Goal: Contribute content

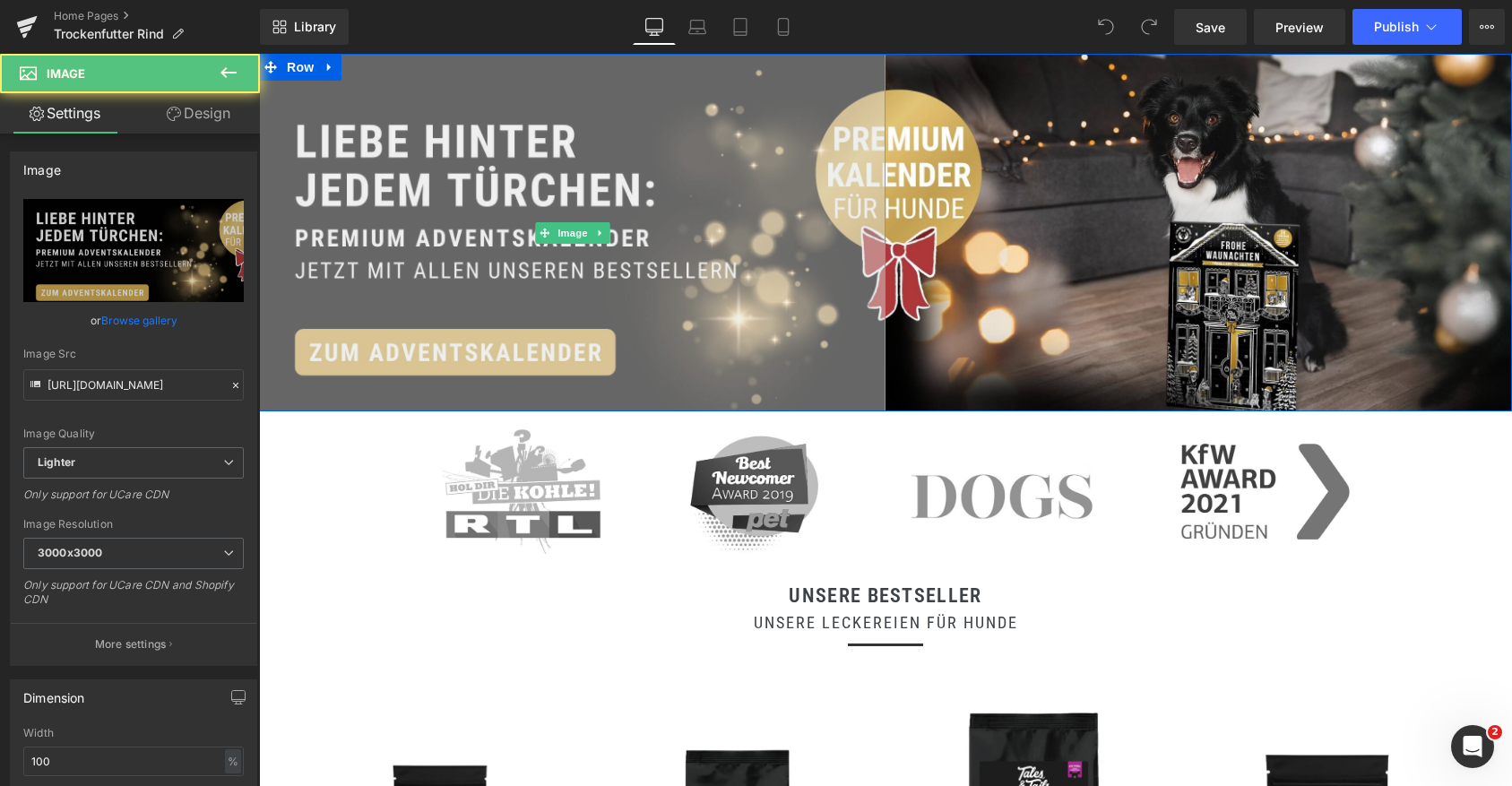
click at [410, 178] on img at bounding box center [573, 233] width 627 height 358
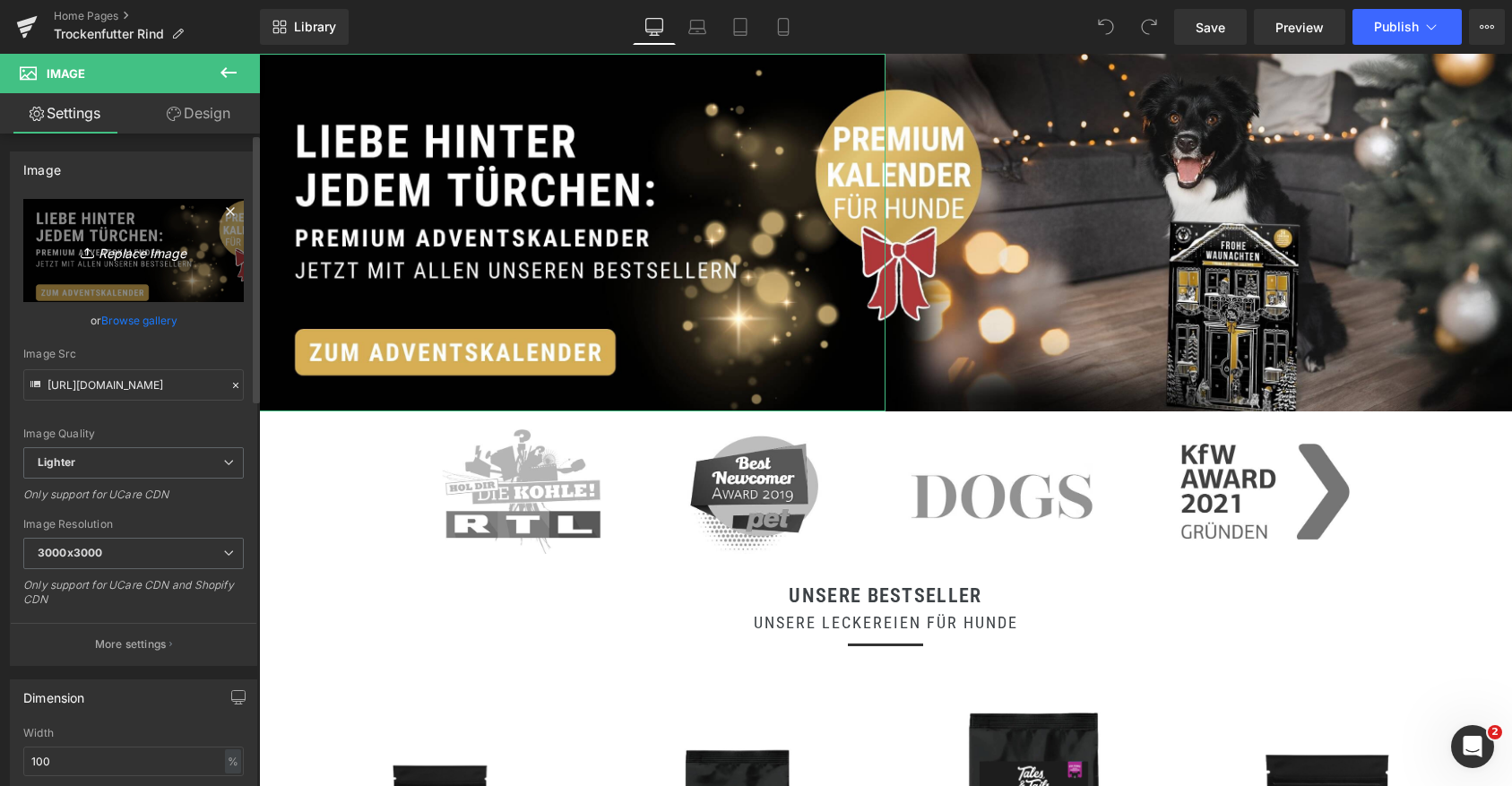
click at [116, 256] on icon "Replace Image" at bounding box center [133, 249] width 143 height 22
type input "C:\fakepath\1 (99).jpg"
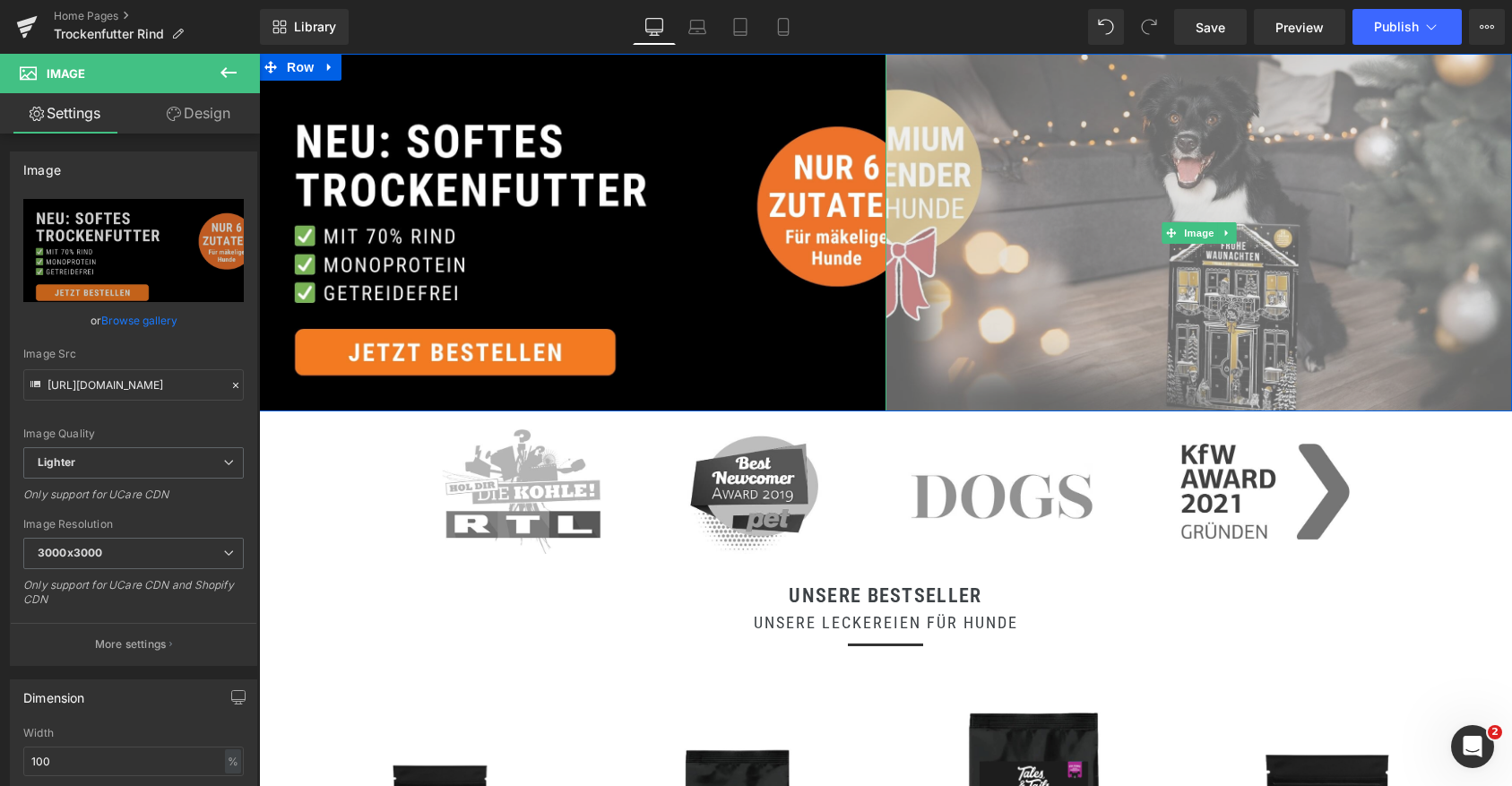
click at [1171, 252] on img at bounding box center [1200, 233] width 627 height 358
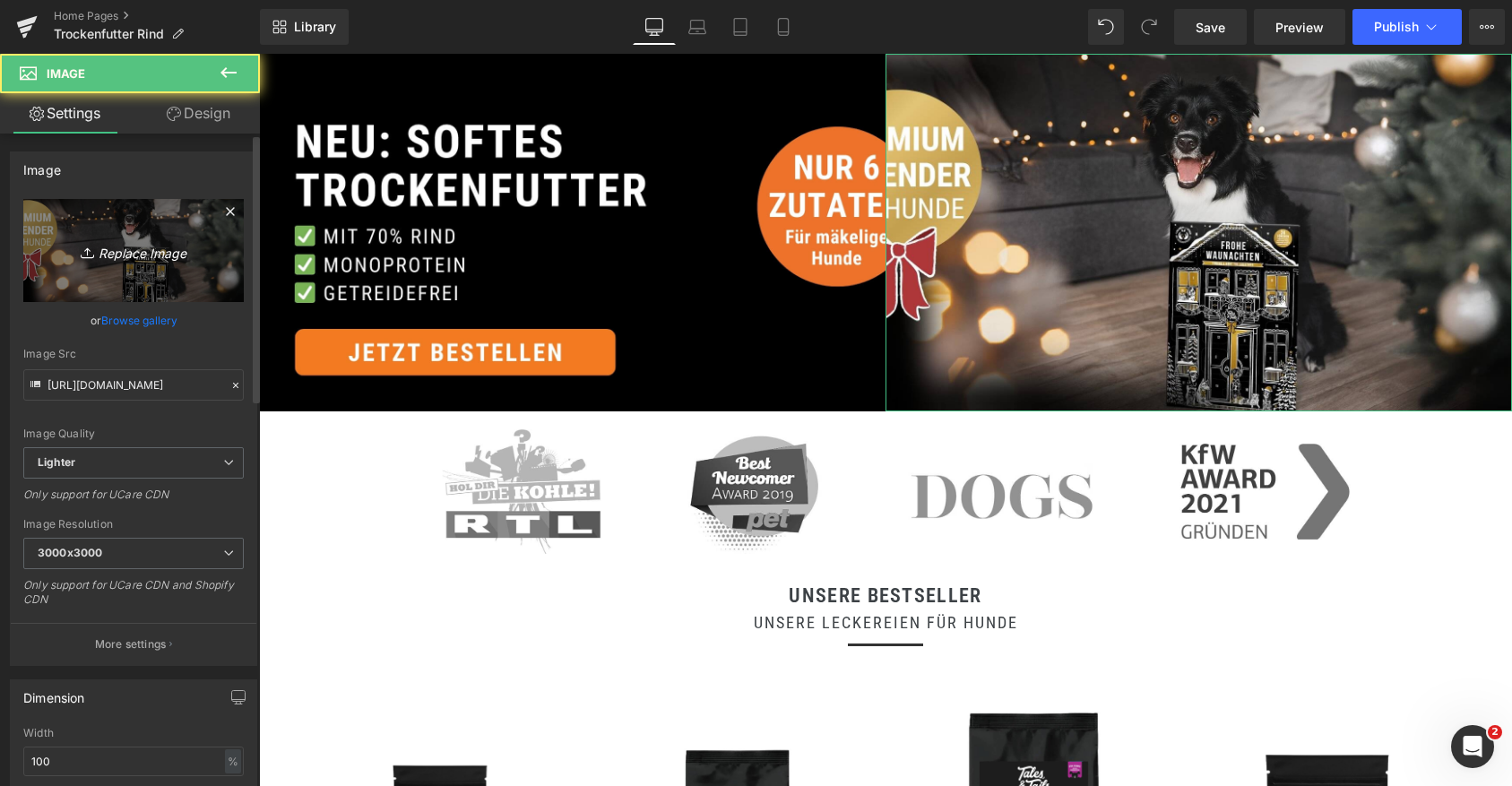
click at [152, 259] on icon "Replace Image" at bounding box center [133, 249] width 143 height 22
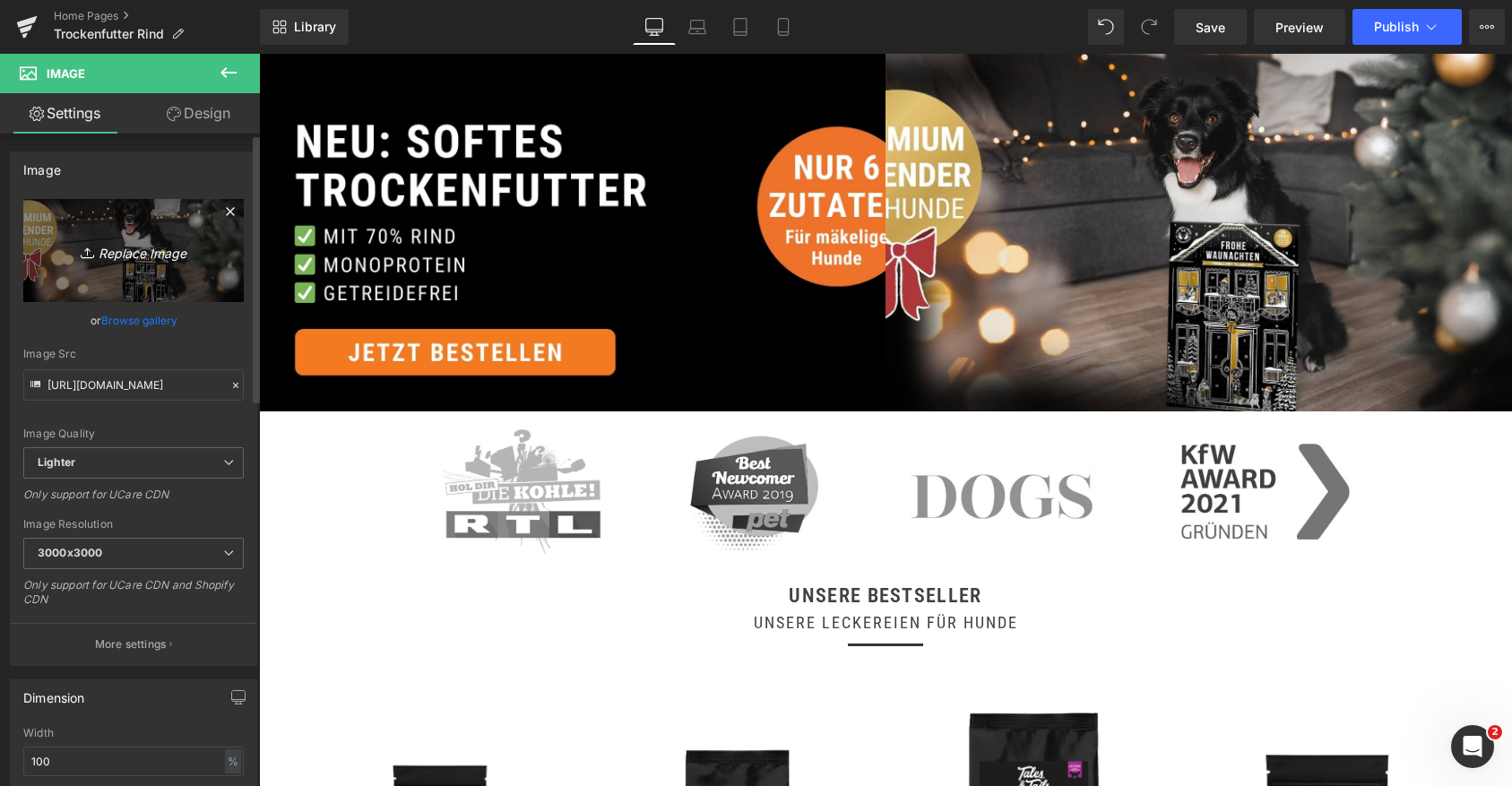
type input "C:\fakepath\2 - 2025-09-07T220605.771.jpg"
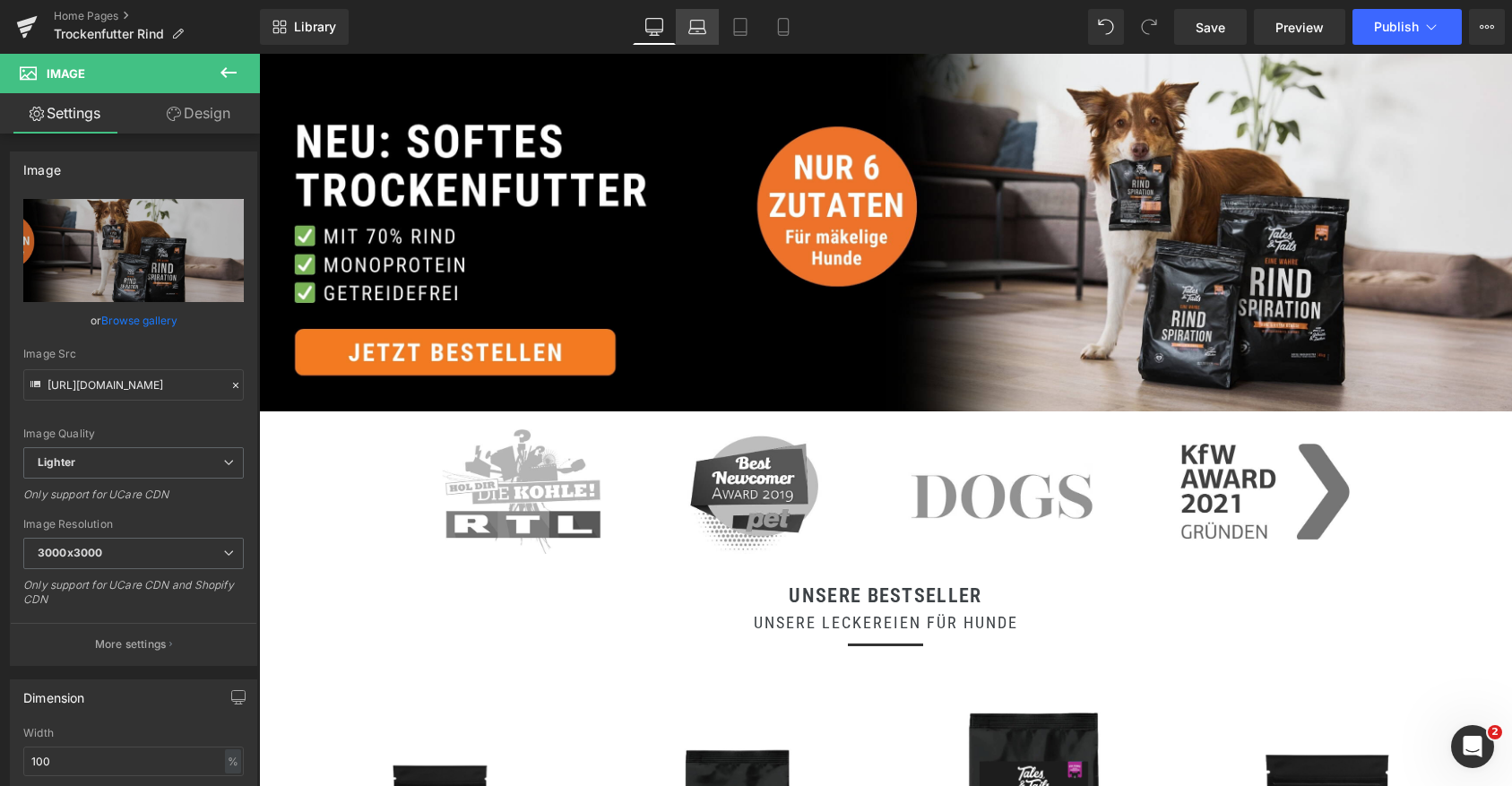
click at [704, 41] on link "Laptop" at bounding box center [697, 26] width 43 height 36
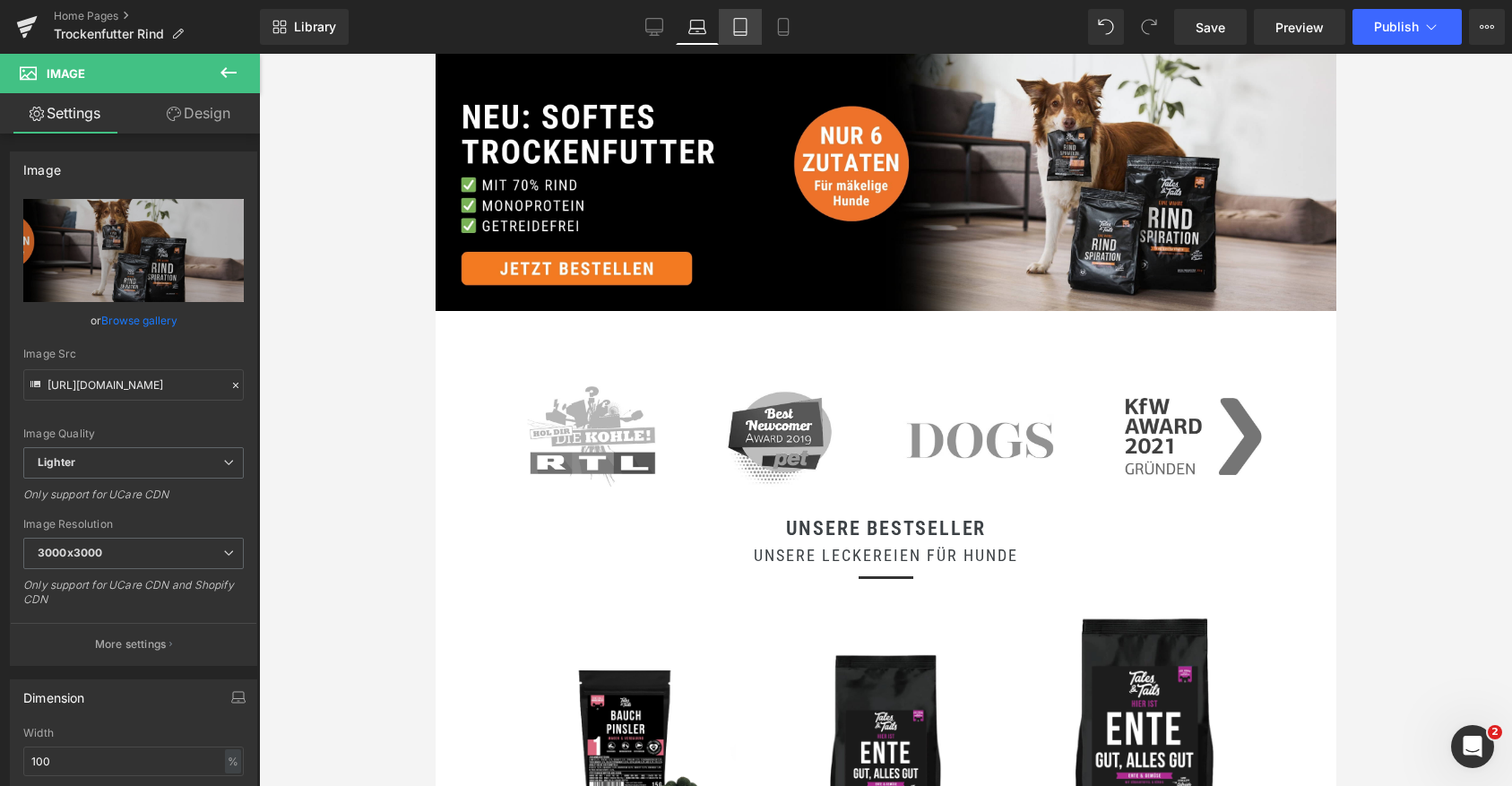
click at [753, 34] on link "Tablet" at bounding box center [740, 26] width 43 height 36
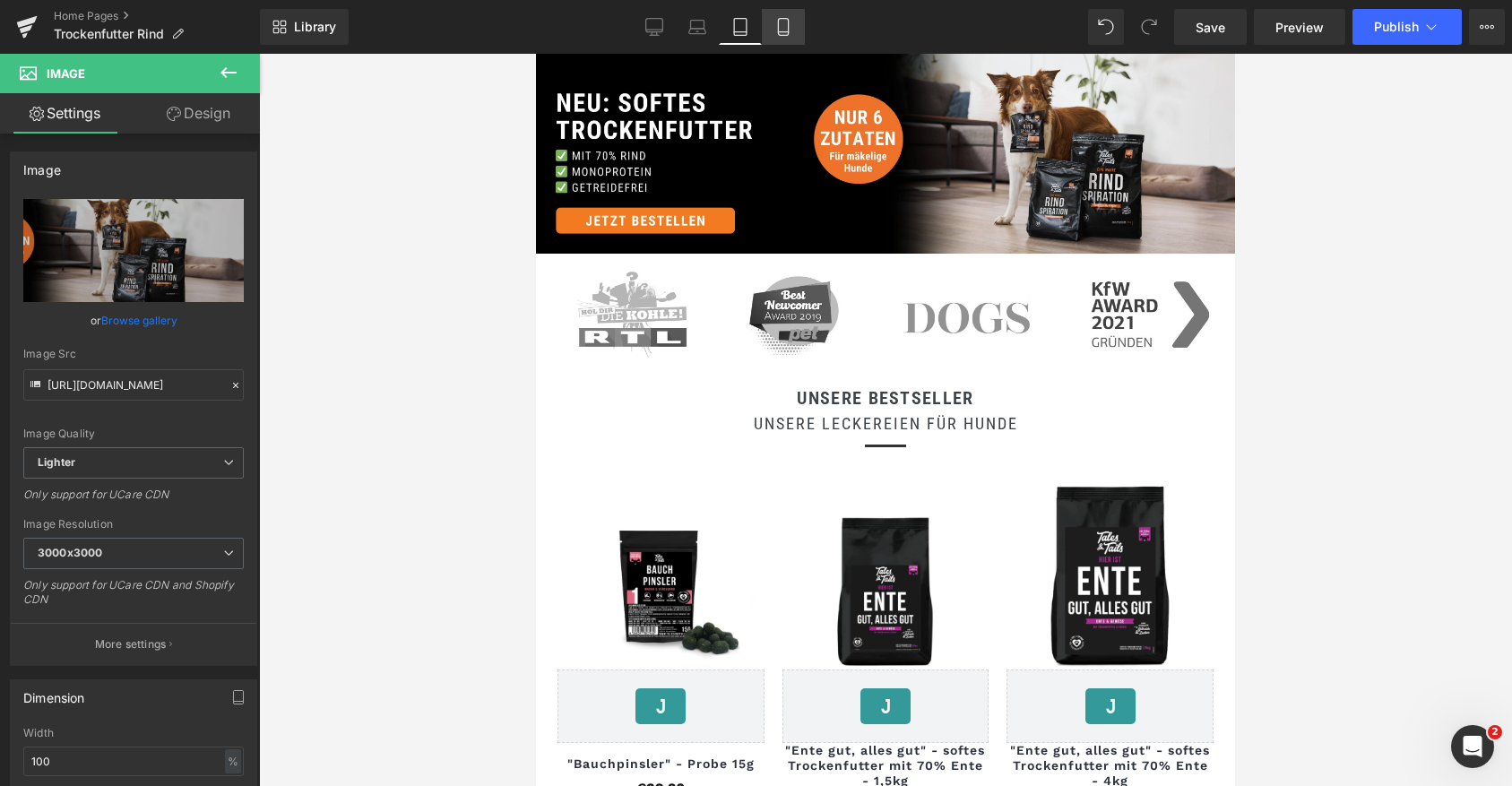
click at [793, 34] on link "Mobile" at bounding box center [784, 26] width 43 height 36
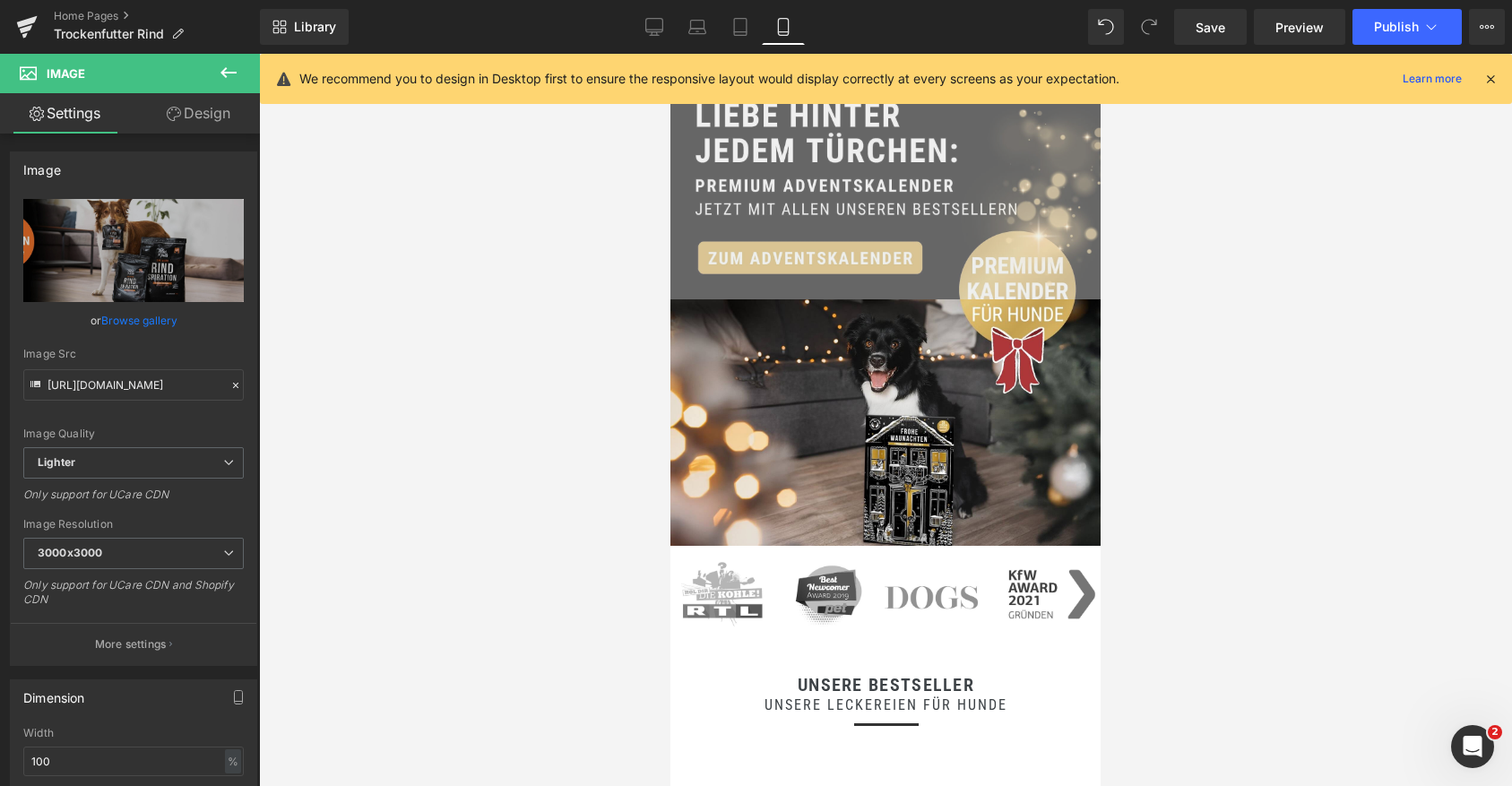
click at [799, 200] on img at bounding box center [885, 177] width 430 height 246
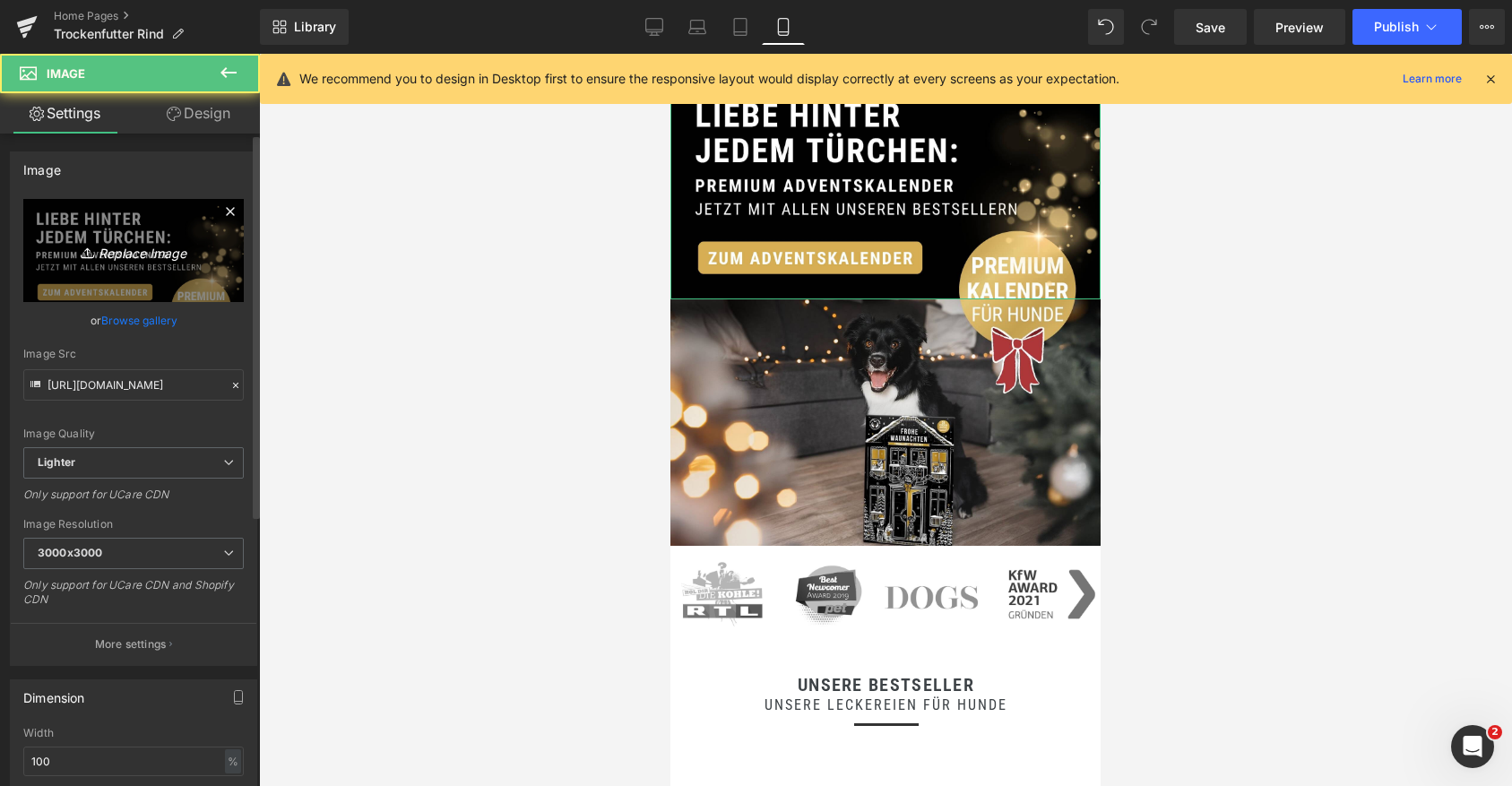
click at [197, 224] on link "Replace Image" at bounding box center [133, 250] width 221 height 103
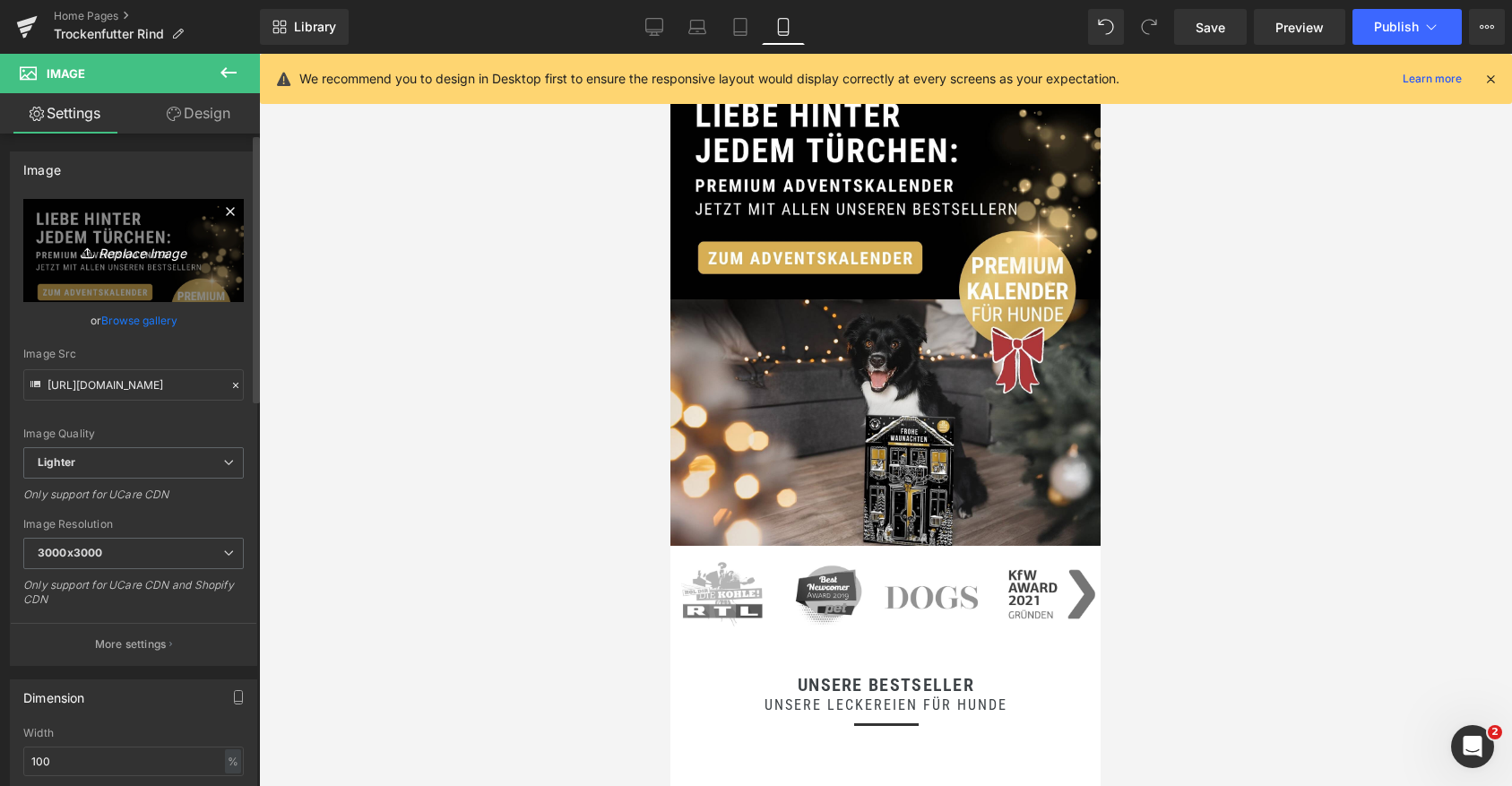
type input "C:\fakepath\3 (83).jpg"
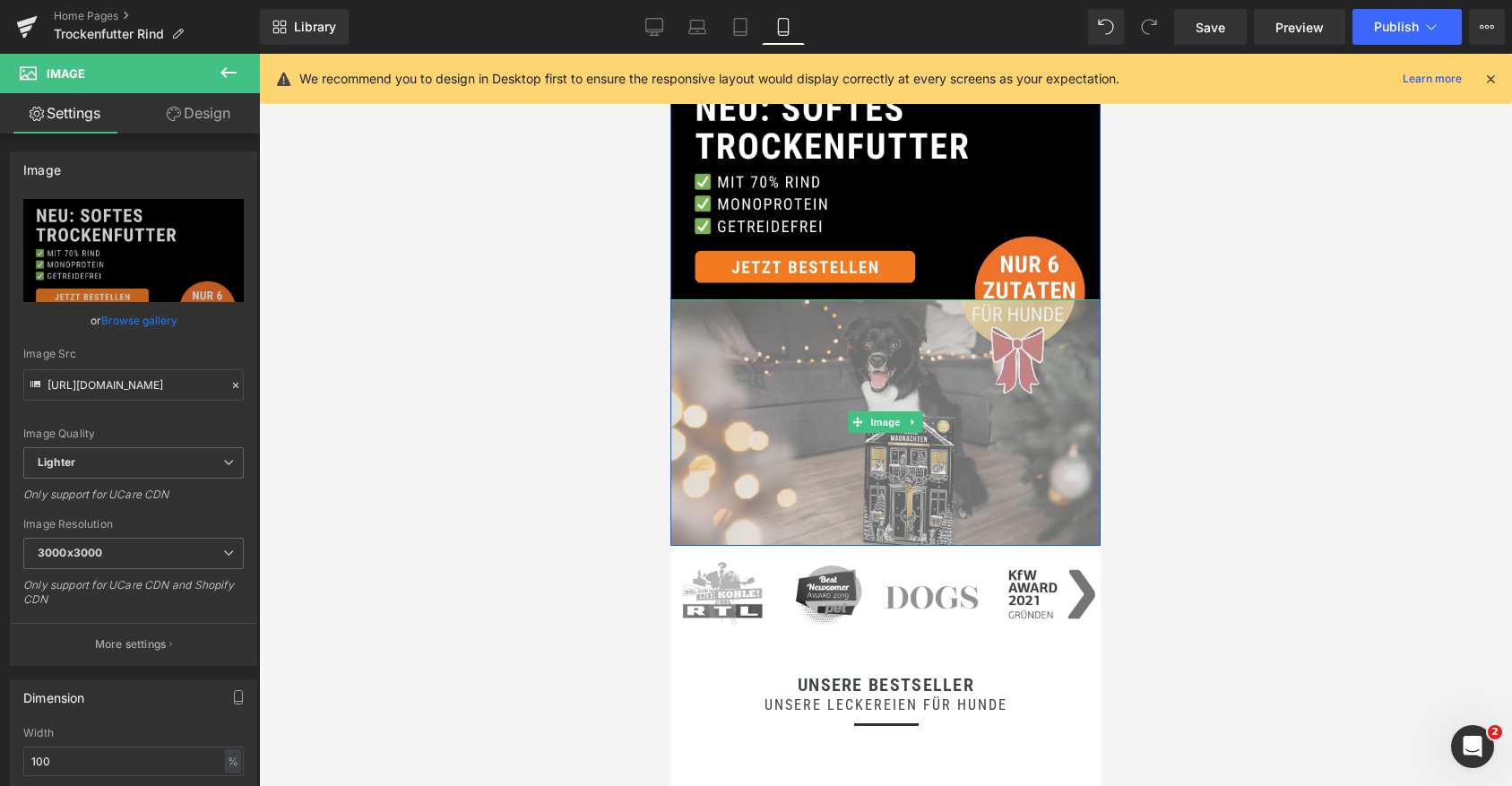
click at [826, 386] on img at bounding box center [885, 422] width 430 height 246
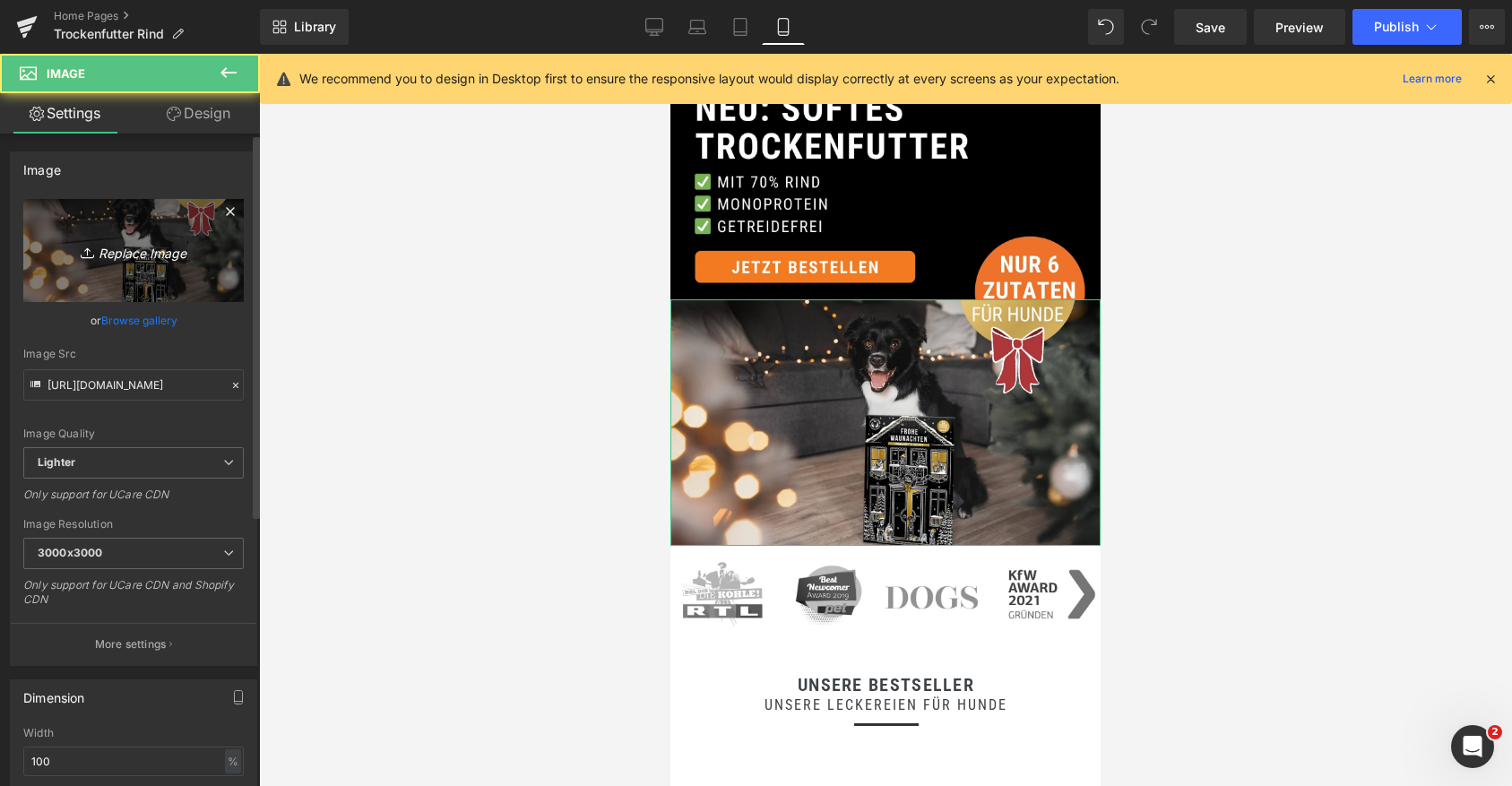
click at [133, 260] on icon "Replace Image" at bounding box center [133, 249] width 143 height 22
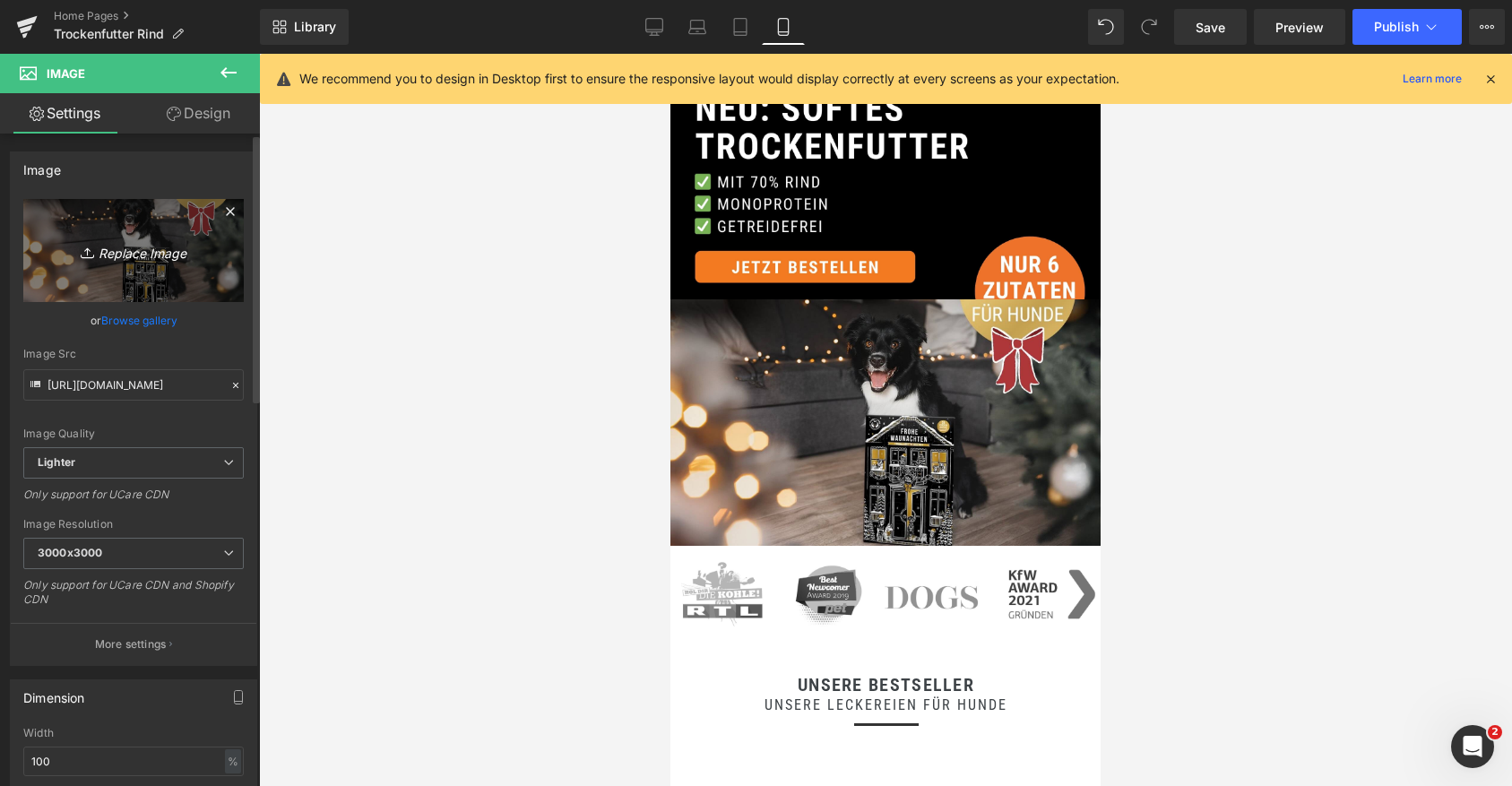
type input "C:\fakepath\4 (70).jpg"
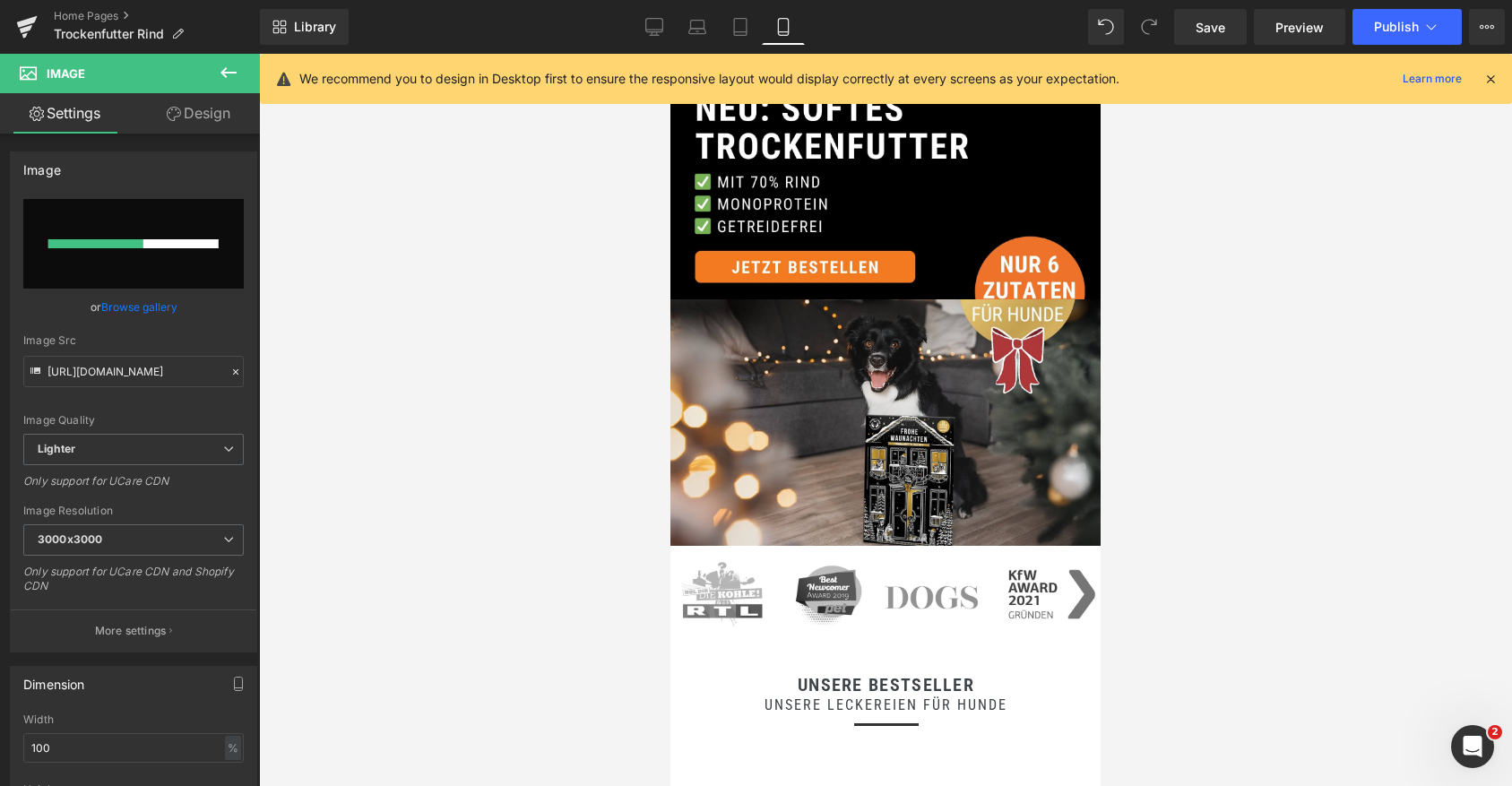
click at [1489, 77] on icon at bounding box center [1491, 78] width 16 height 16
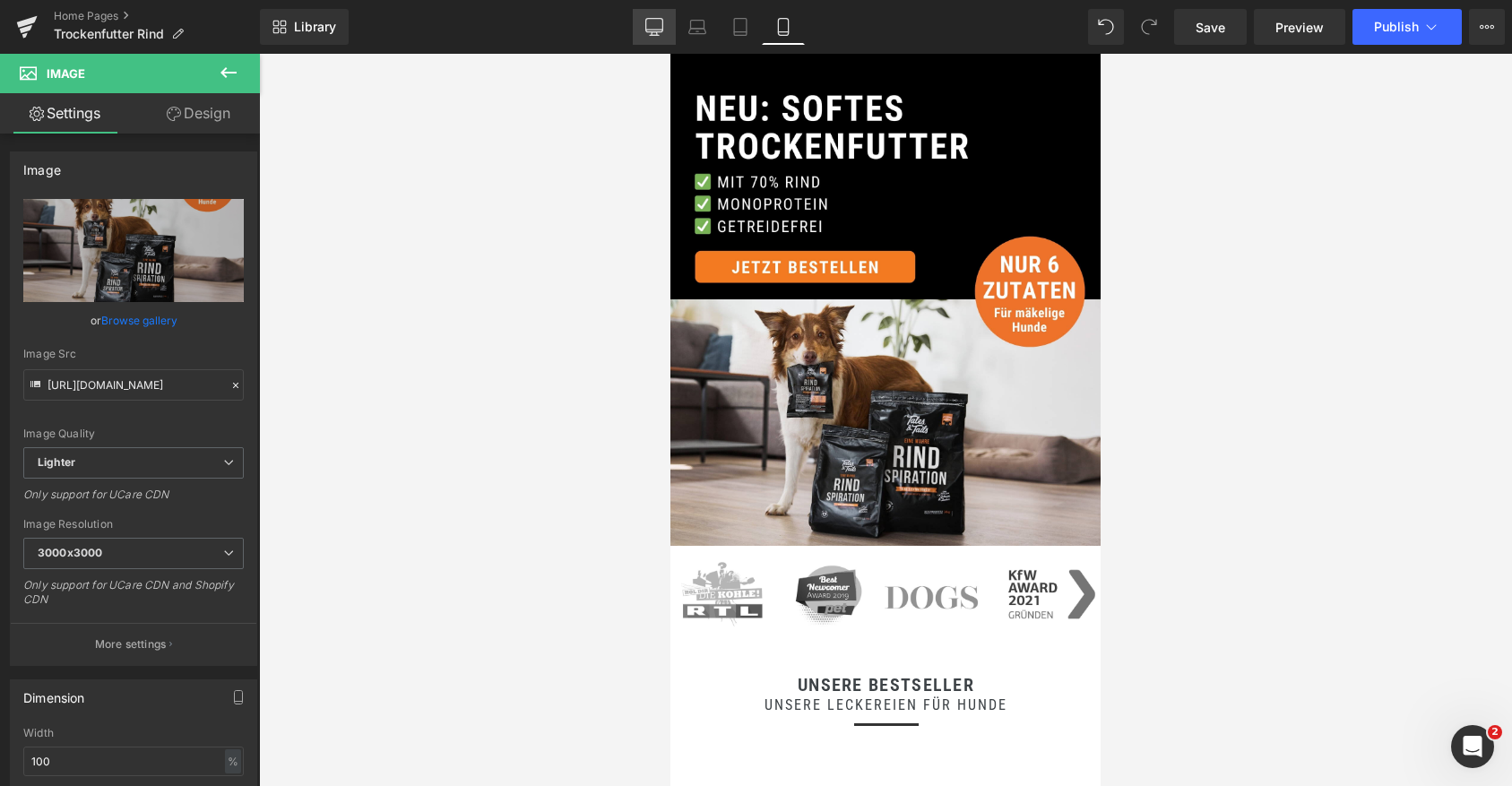
click at [656, 27] on icon at bounding box center [654, 27] width 18 height 18
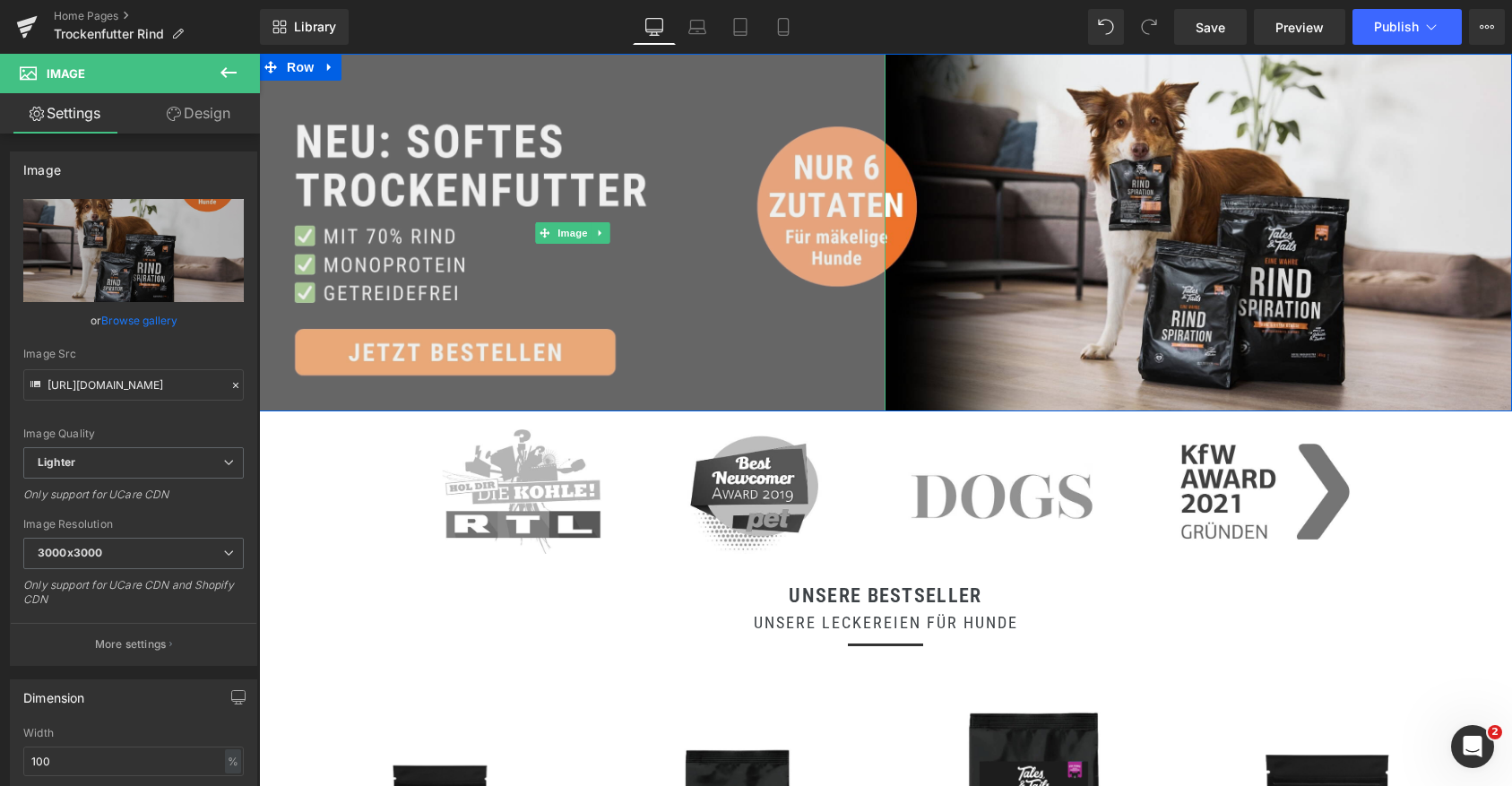
click at [818, 225] on img at bounding box center [573, 233] width 627 height 358
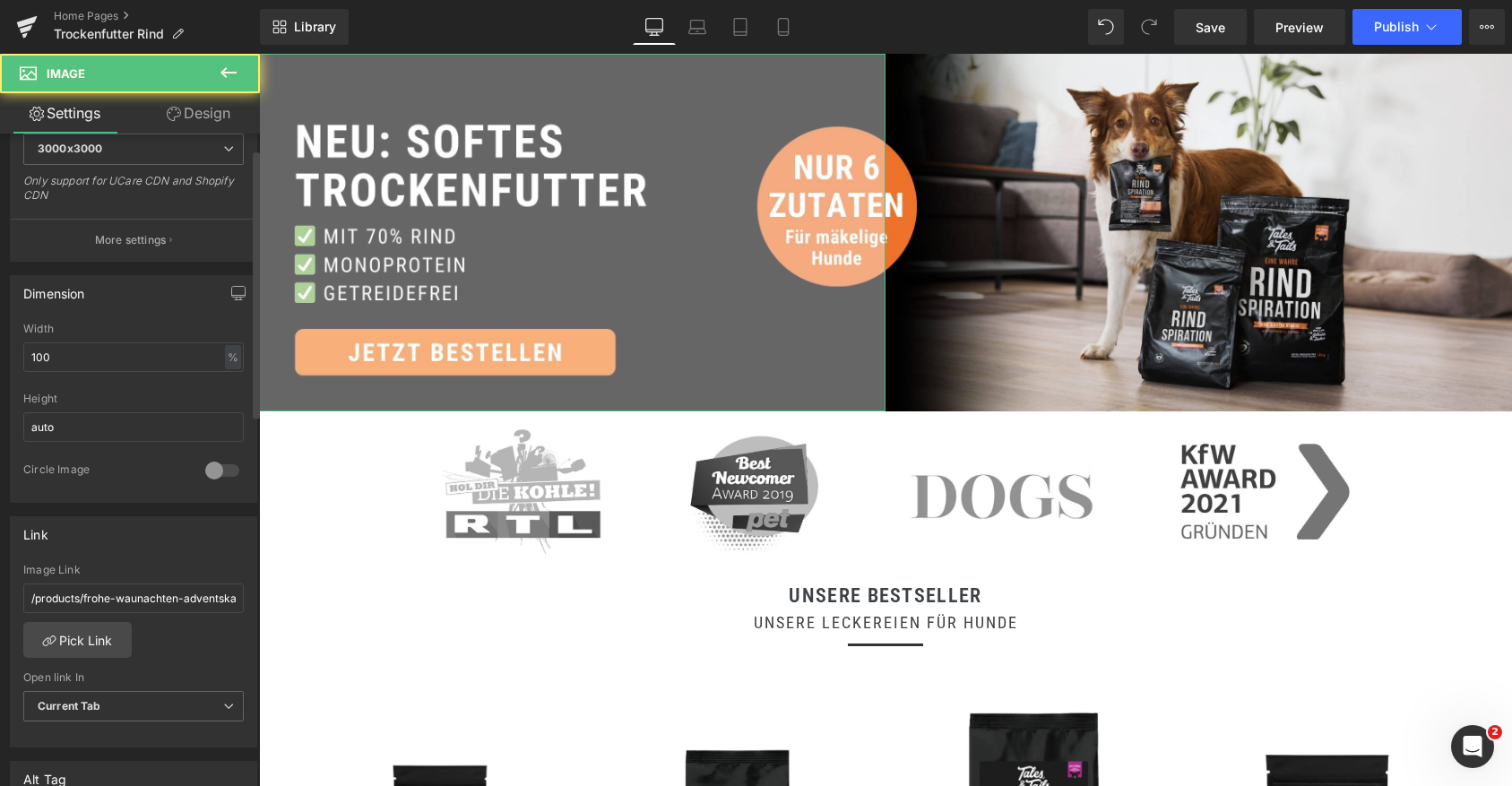
scroll to position [476, 0]
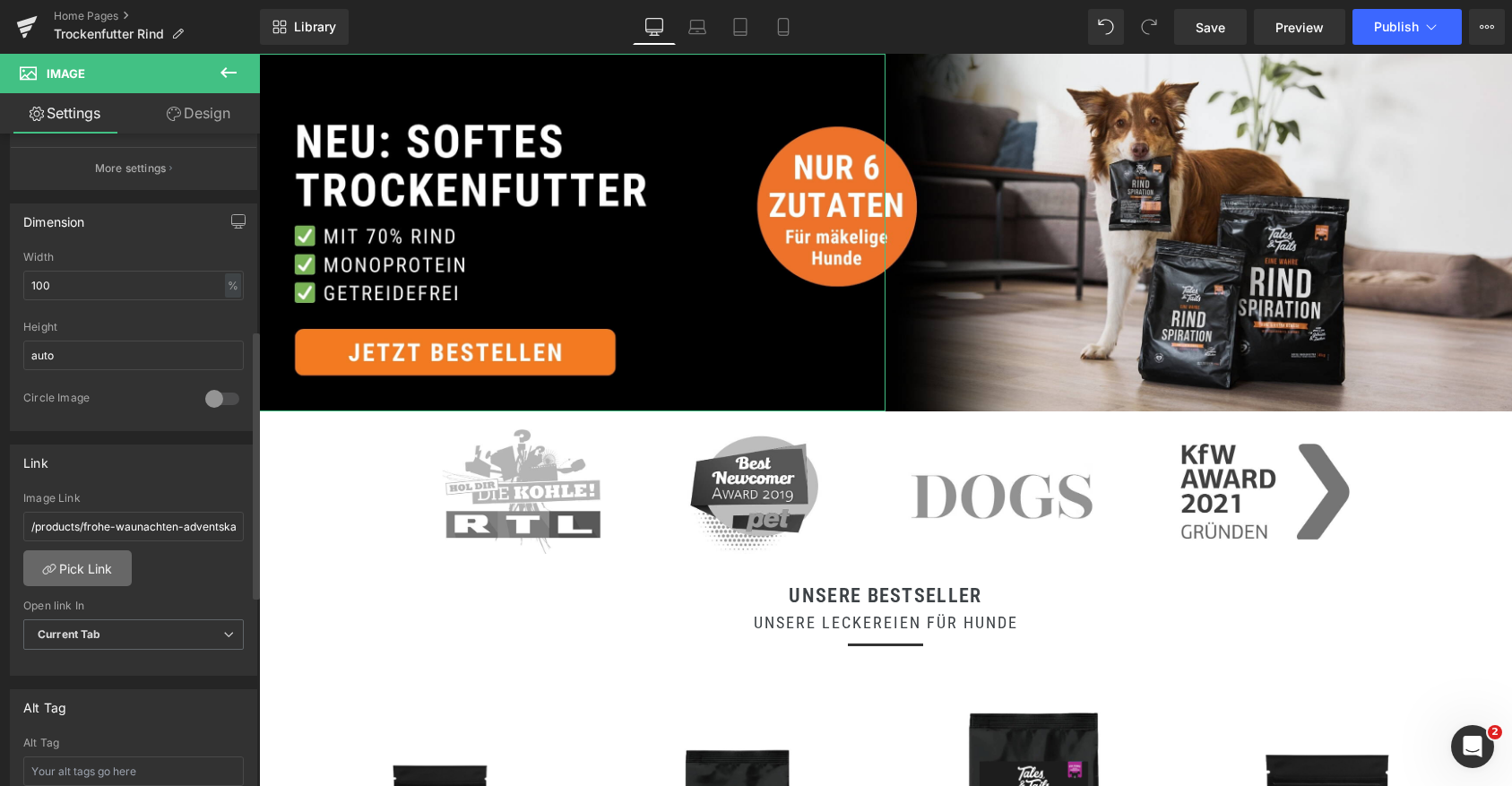
click at [104, 575] on link "Pick Link" at bounding box center [77, 568] width 108 height 36
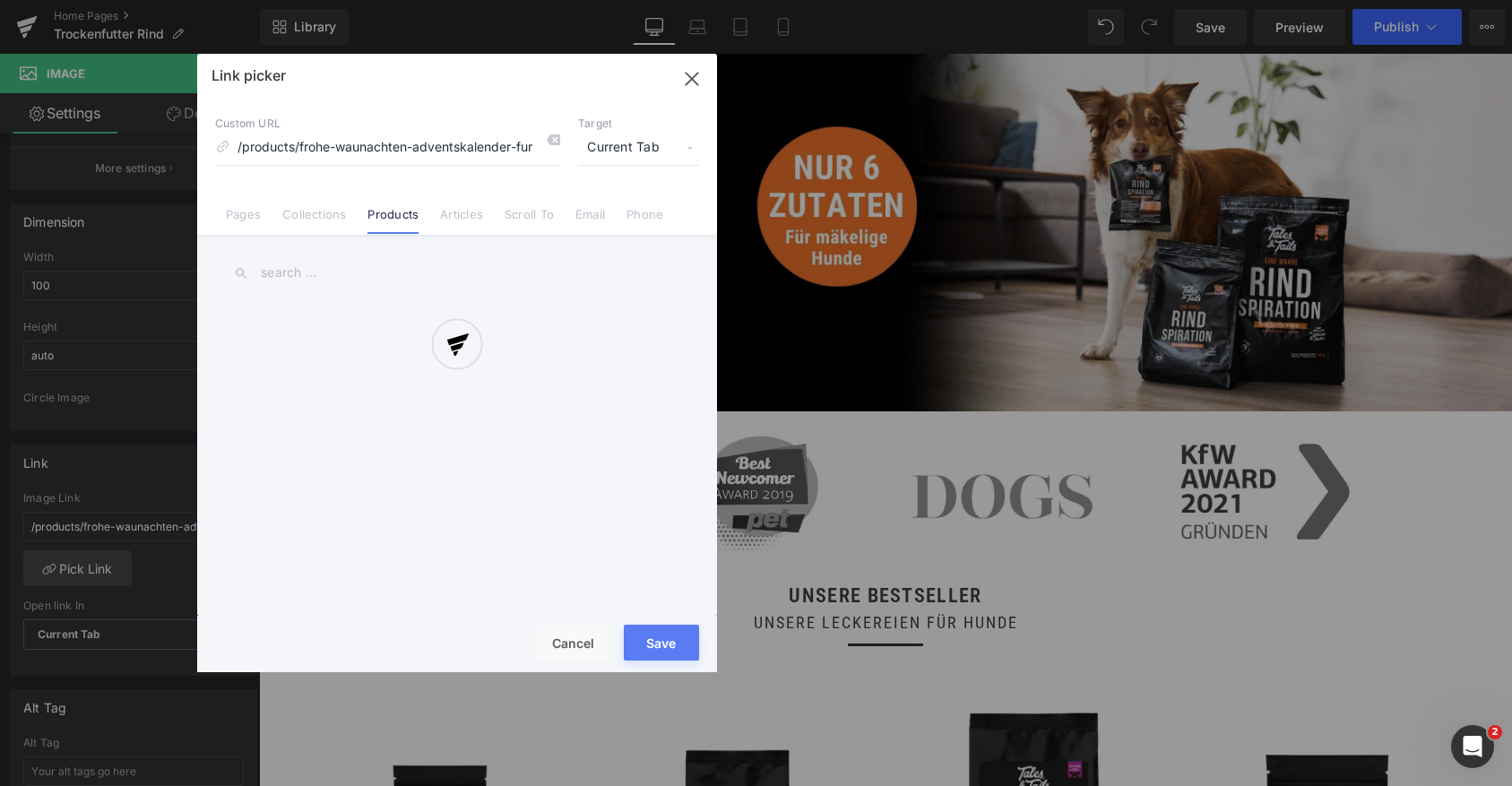
click at [305, 275] on div at bounding box center [458, 363] width 520 height 618
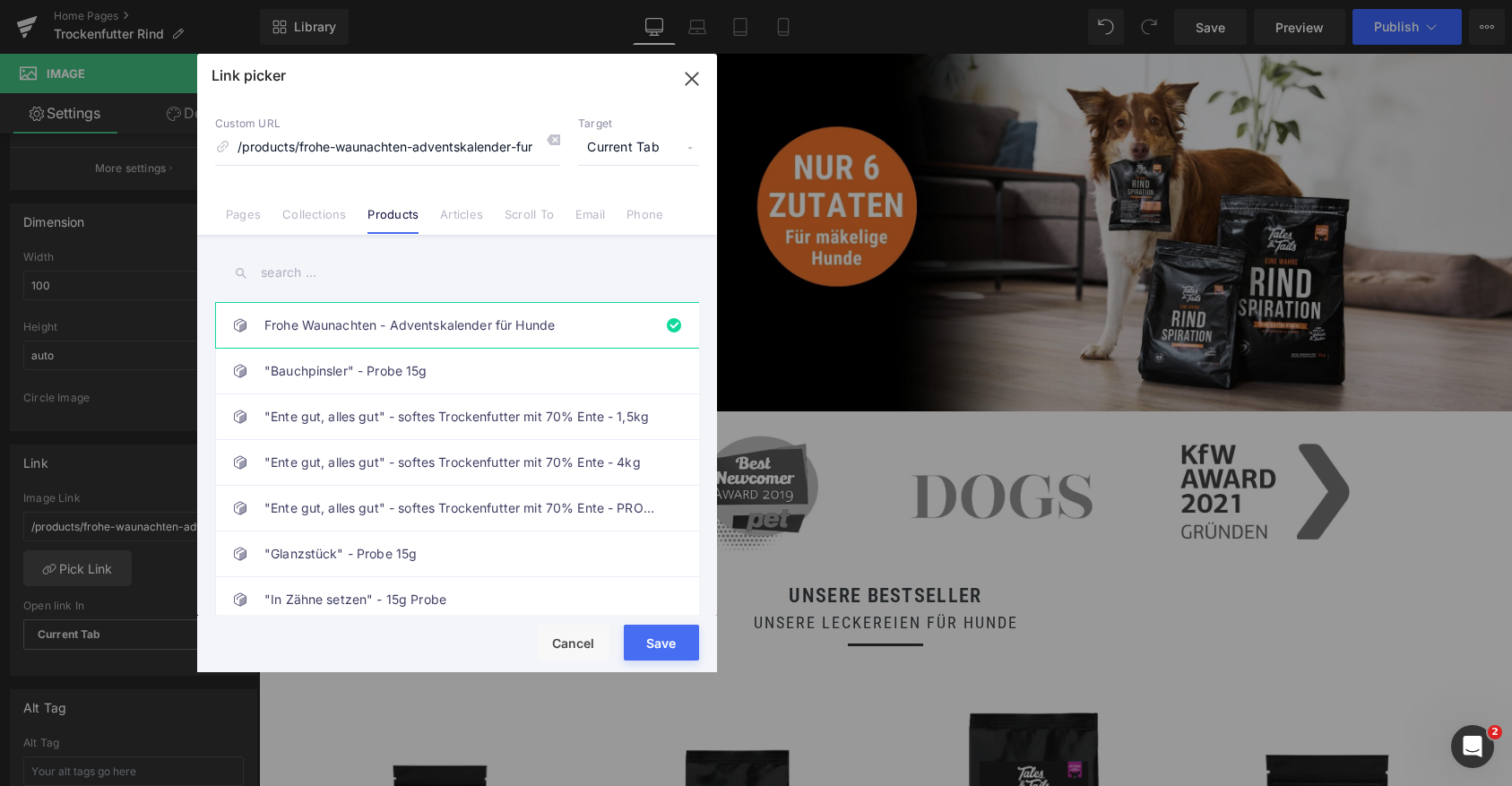
click at [291, 276] on input "text" at bounding box center [457, 273] width 484 height 41
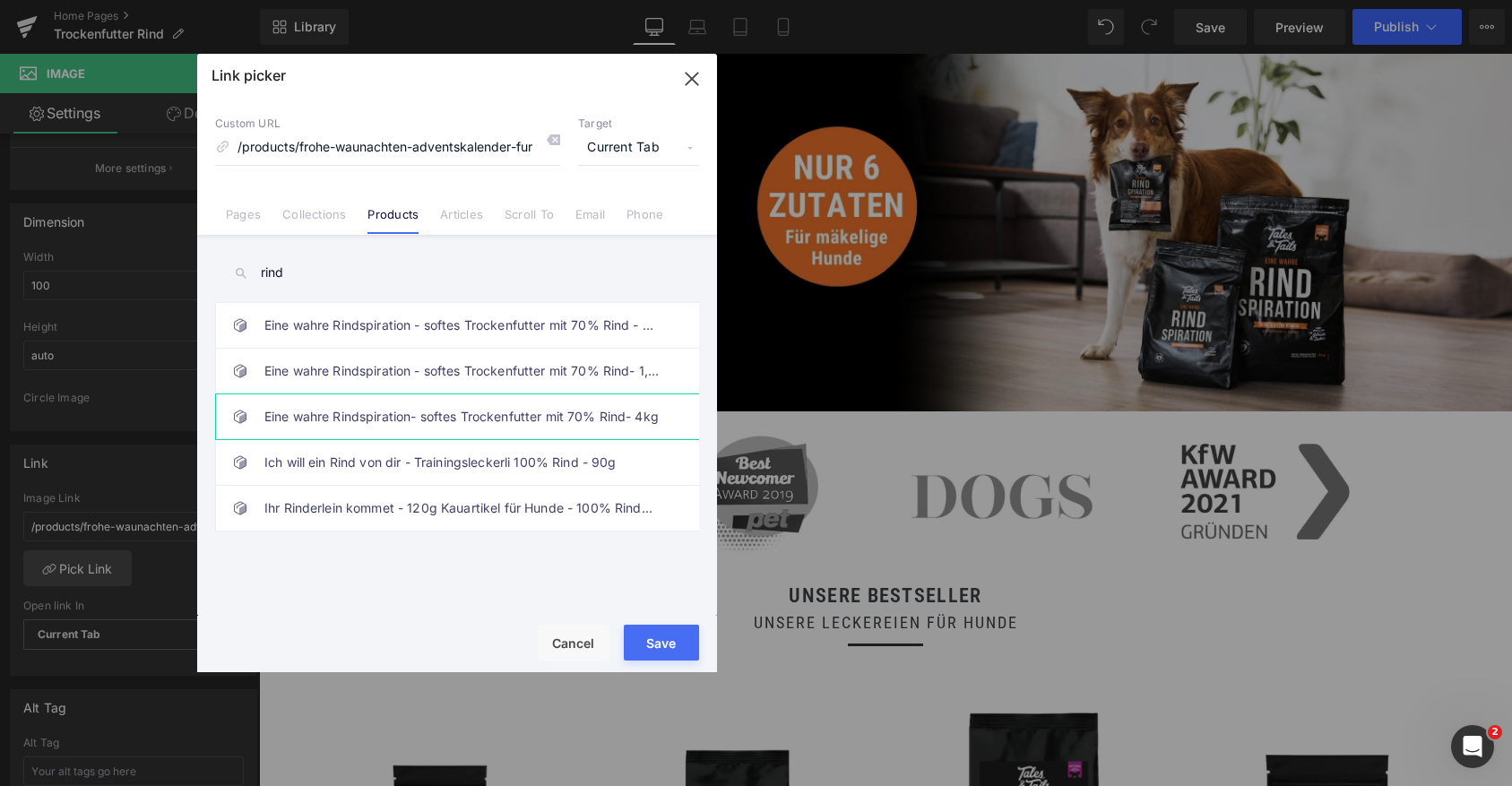
type input "rind"
click at [422, 424] on link "Eine wahre Rindspiration- softes Trockenfutter mit 70% Rind- 4kg" at bounding box center [461, 417] width 395 height 44
click at [360, 159] on input "/products/frohe-waunachten-adventskalender-fur-hunde" at bounding box center [387, 147] width 345 height 34
click at [361, 153] on input "/products/frohe-waunachten-adventskalender-fur-hunde" at bounding box center [387, 147] width 345 height 34
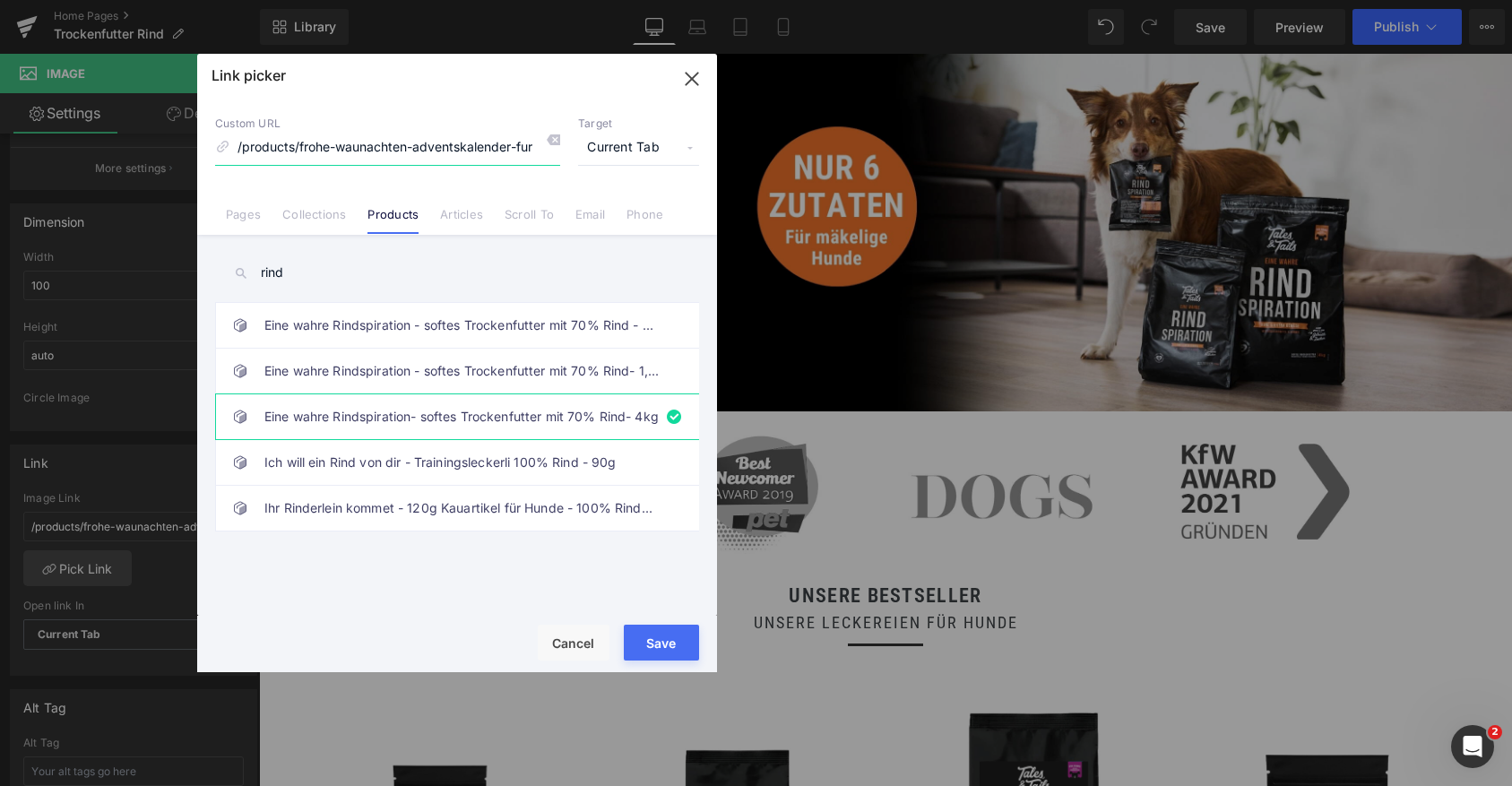
click at [361, 153] on input "/products/frohe-waunachten-adventskalender-fur-hunde" at bounding box center [387, 147] width 345 height 34
type input "/products/trofu-rind-softes-trockenfutter-4kg"
click at [659, 643] on button "Save" at bounding box center [662, 642] width 75 height 36
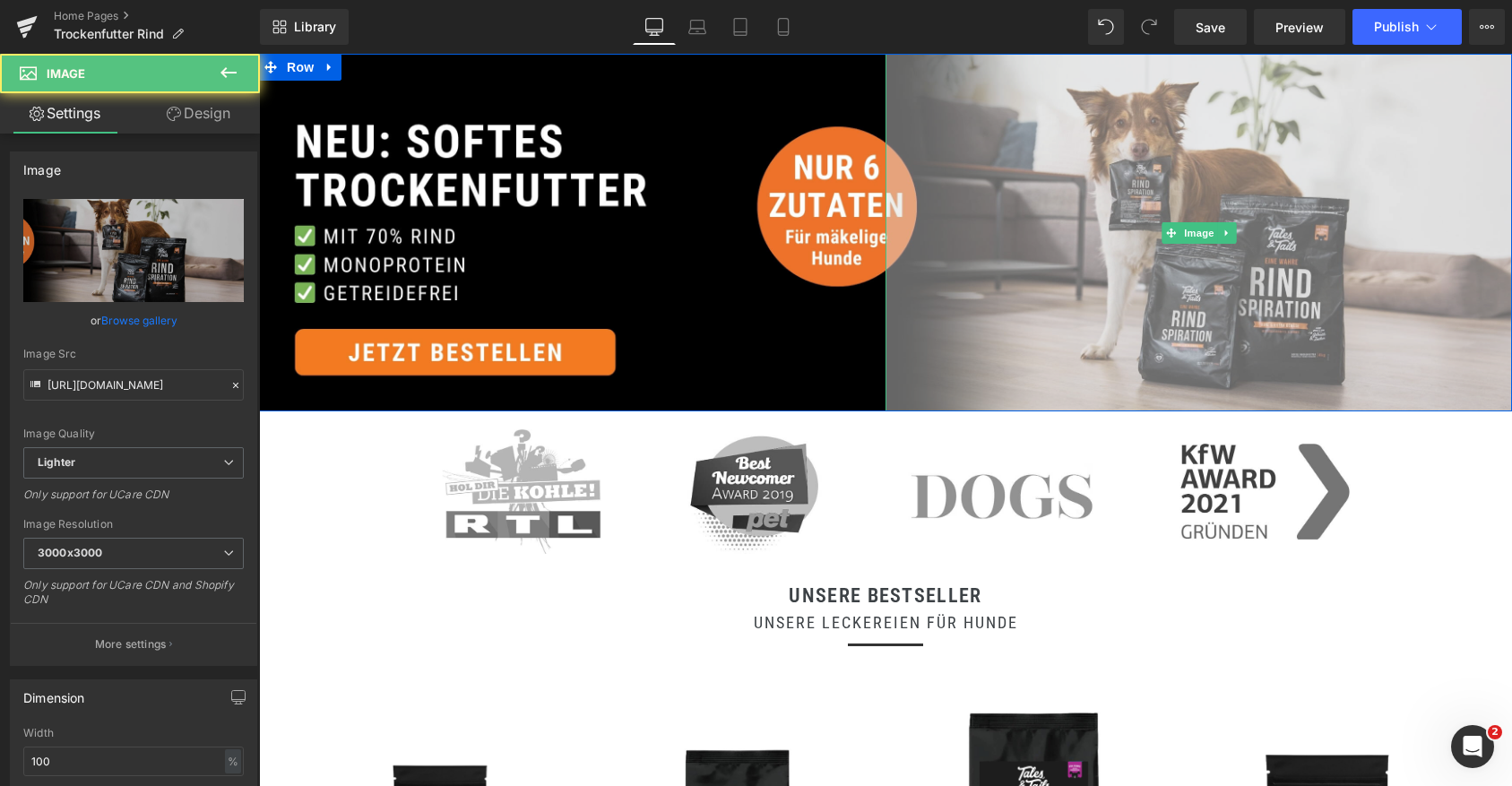
click at [910, 293] on img at bounding box center [1200, 233] width 627 height 358
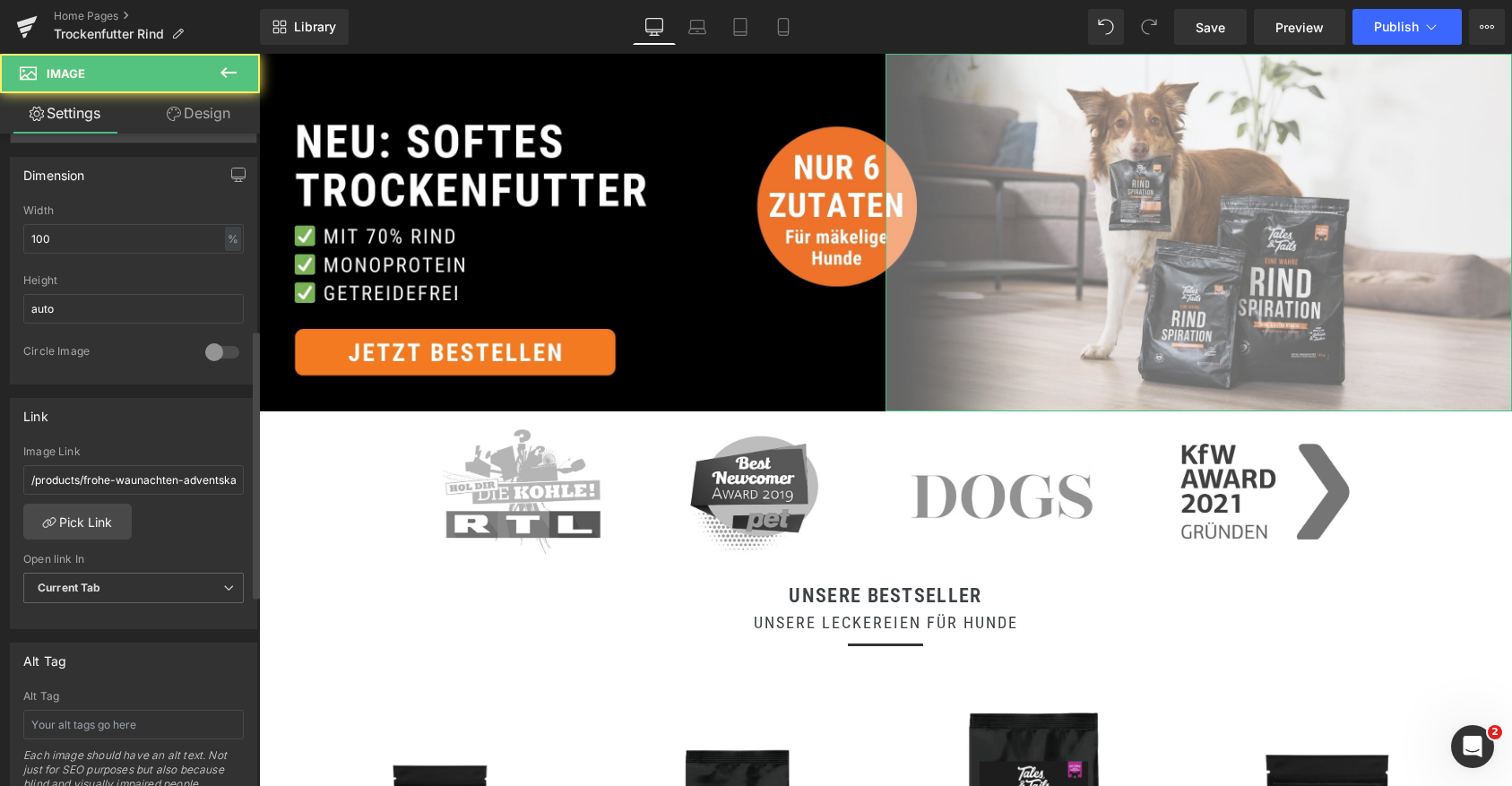
scroll to position [830, 0]
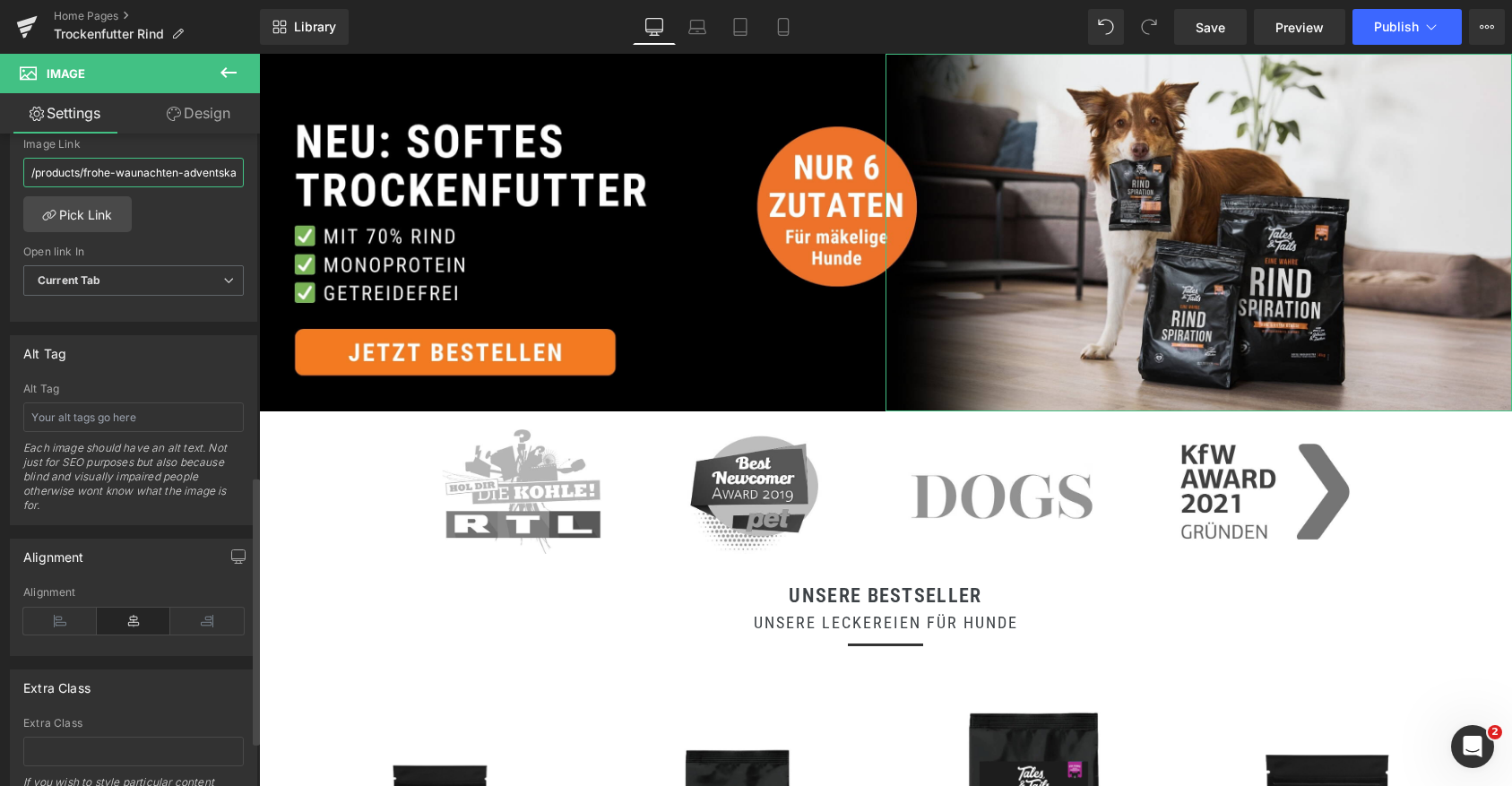
click at [131, 172] on input "/products/frohe-waunachten-adventskalender-fur-hunde" at bounding box center [133, 172] width 221 height 30
click at [77, 226] on link "Pick Link" at bounding box center [77, 214] width 108 height 36
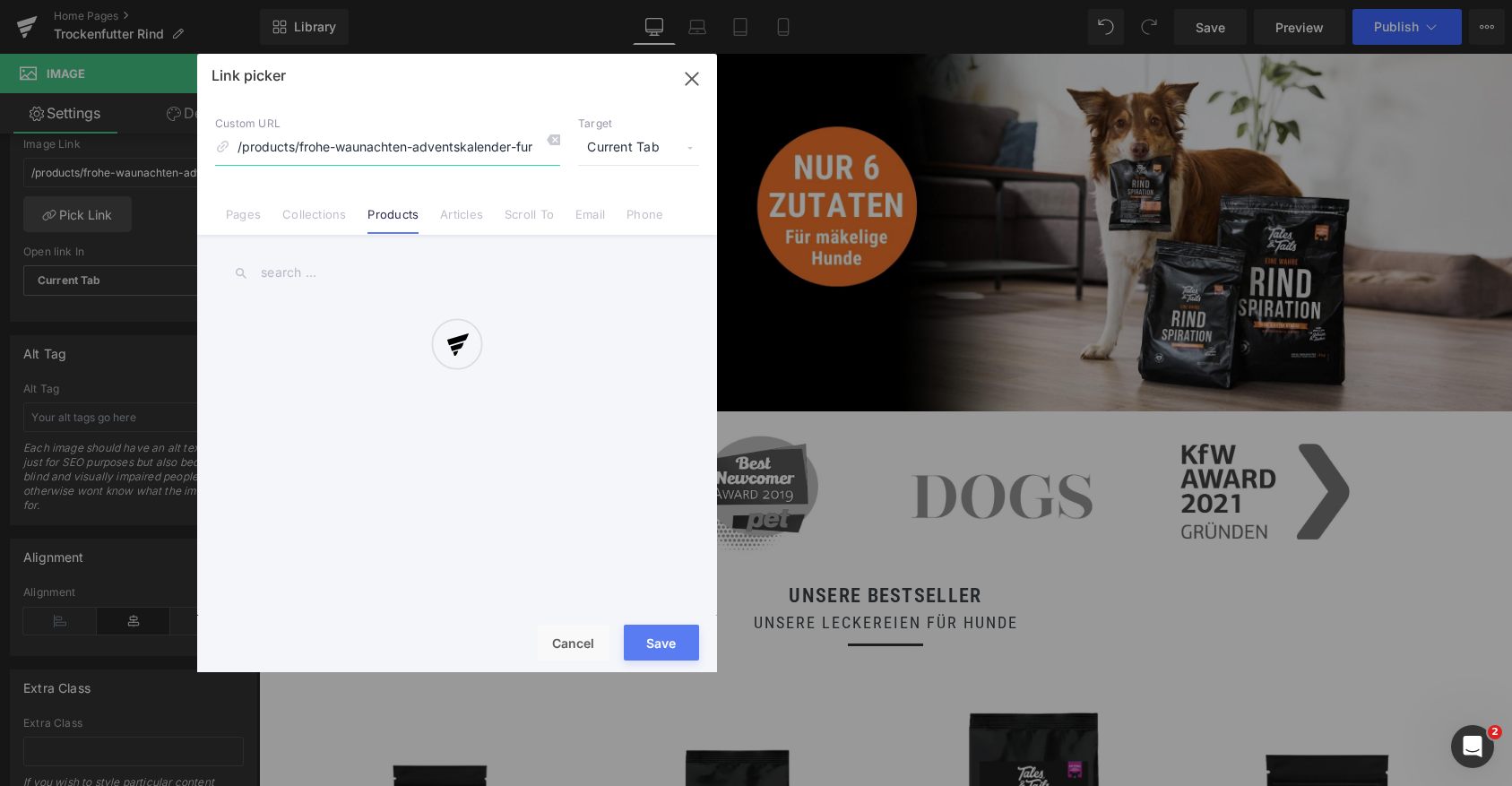
scroll to position [0, 28]
click at [338, 153] on div at bounding box center [458, 363] width 520 height 618
click at [332, 140] on div at bounding box center [458, 363] width 520 height 618
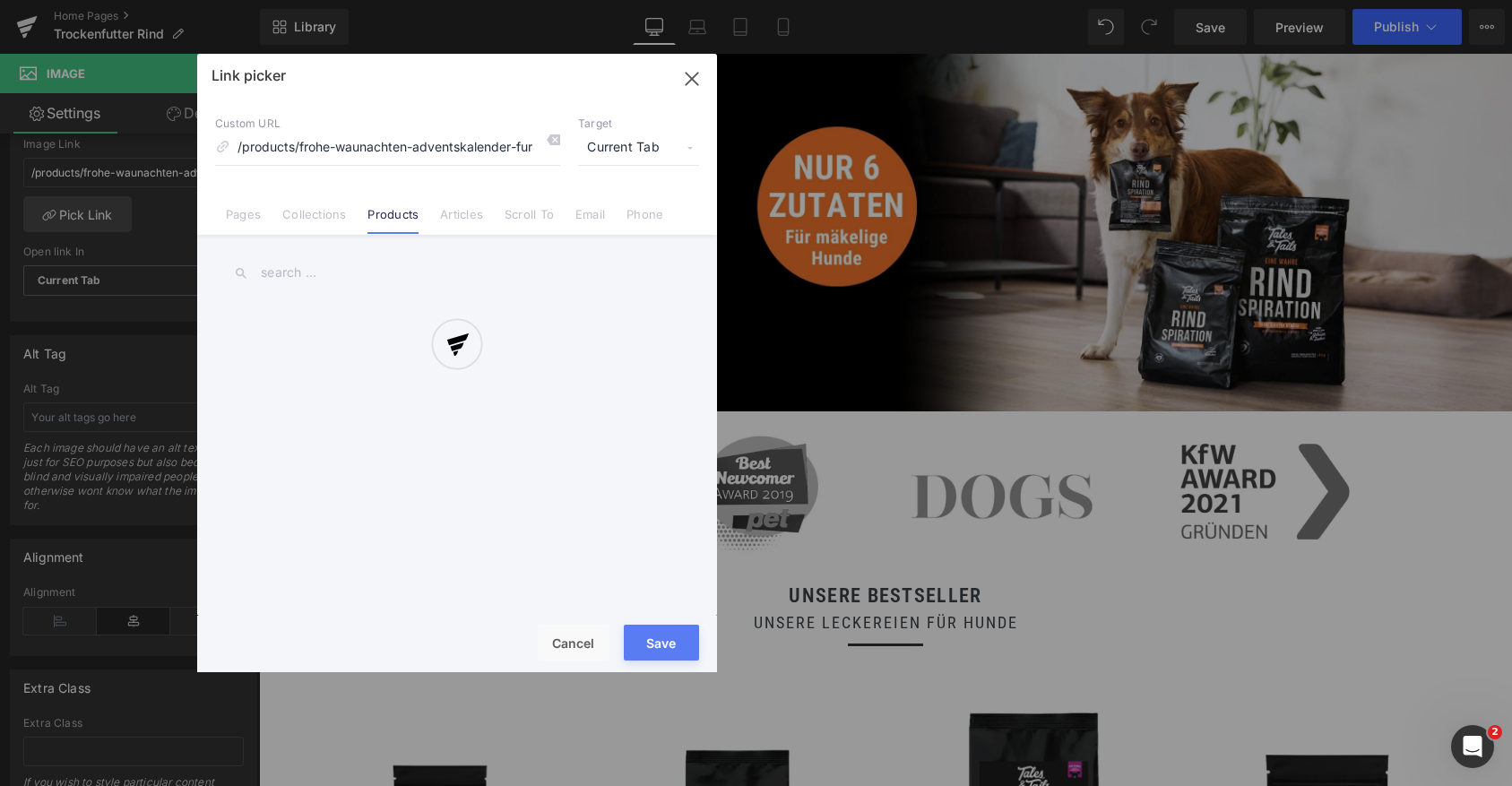
click at [332, 140] on div at bounding box center [458, 363] width 520 height 618
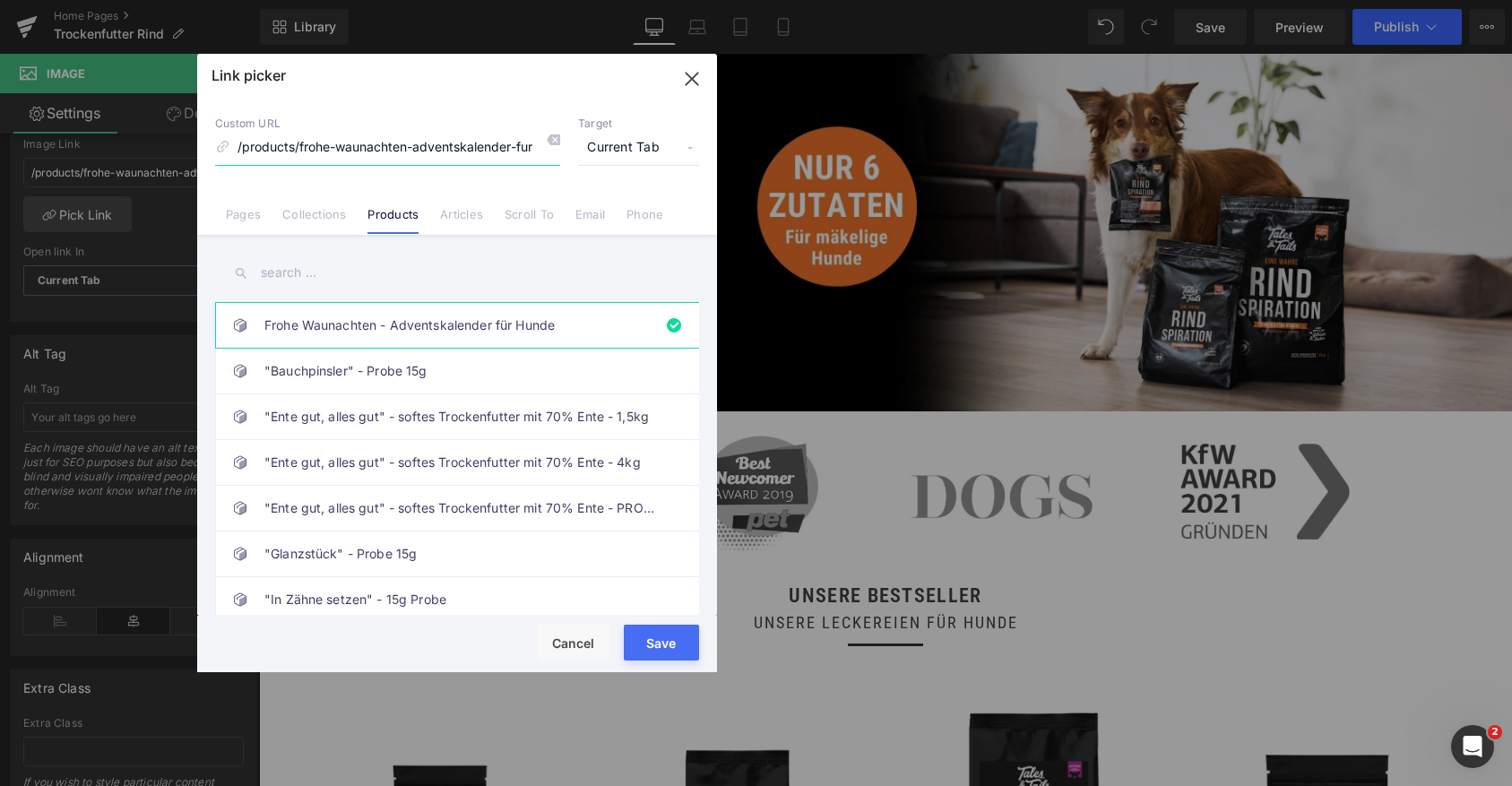
click at [349, 153] on input "/products/frohe-waunachten-adventskalender-fur-hunde" at bounding box center [387, 147] width 345 height 34
paste input "/products/trofu-rind-softes-trockenfutter-4kg"
type input "/products/trofu-rind-softes-trockenfutter-4kg"
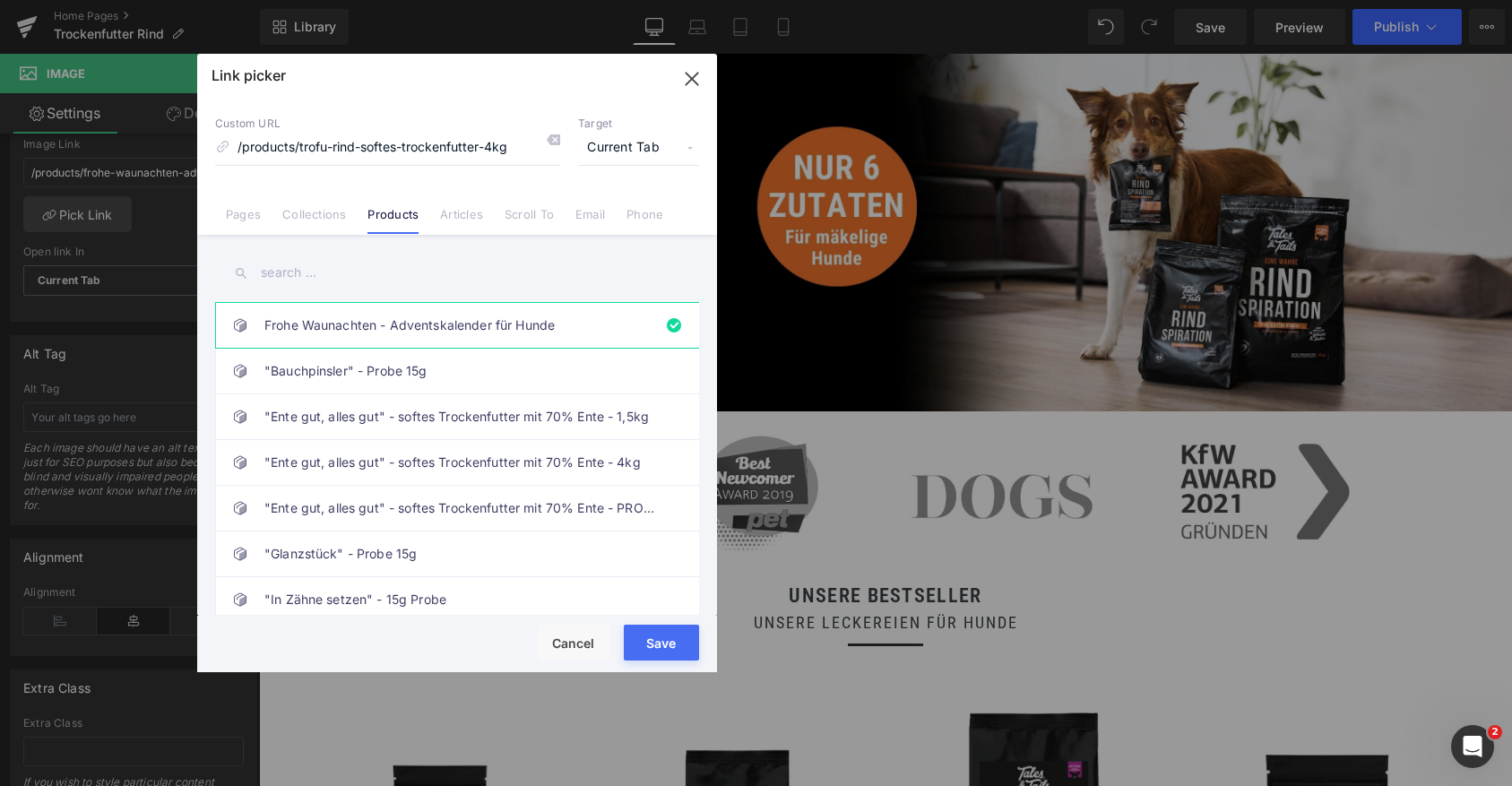
click at [655, 638] on button "Save" at bounding box center [662, 642] width 75 height 36
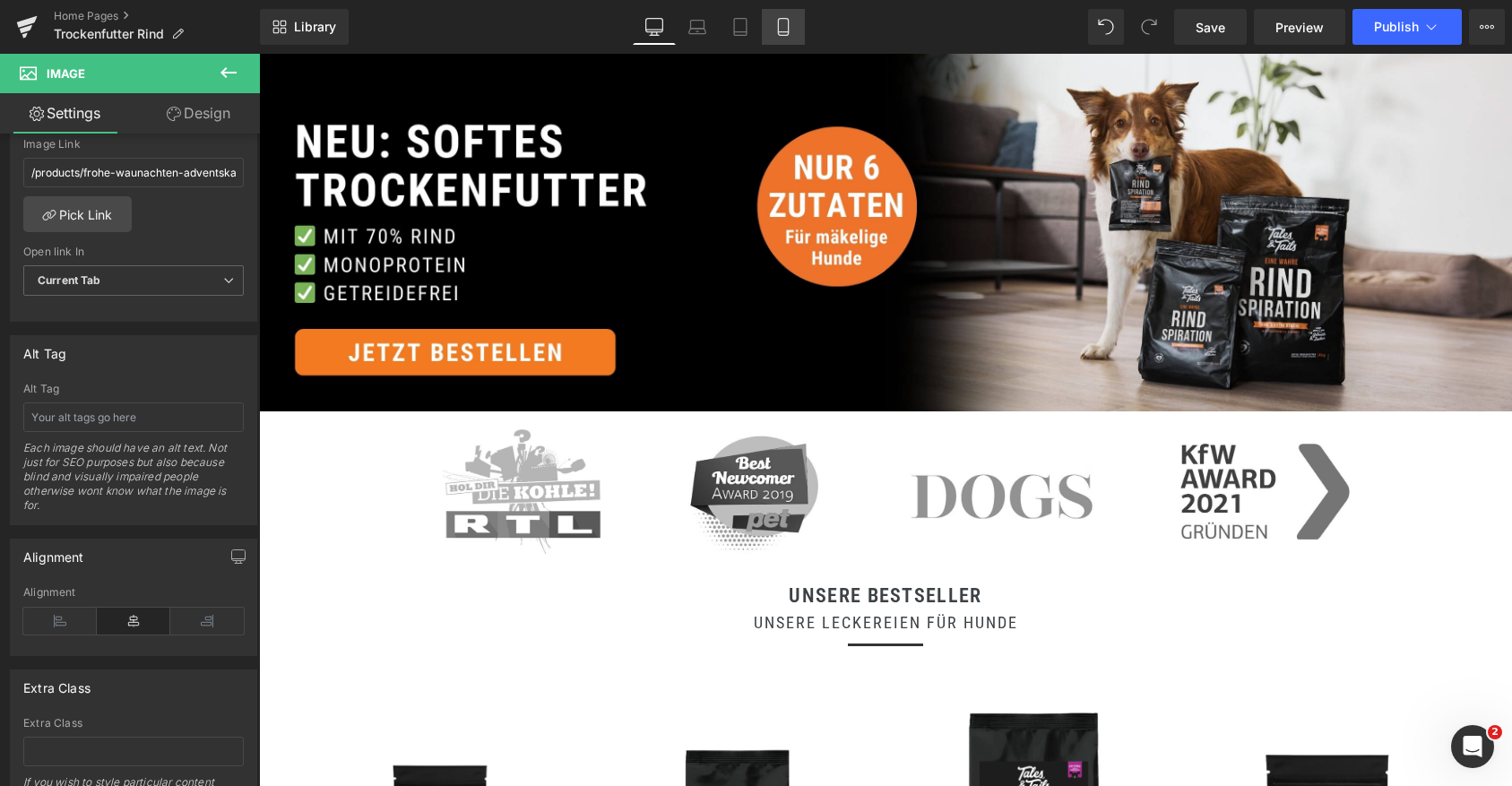
click at [786, 24] on icon at bounding box center [784, 27] width 18 height 18
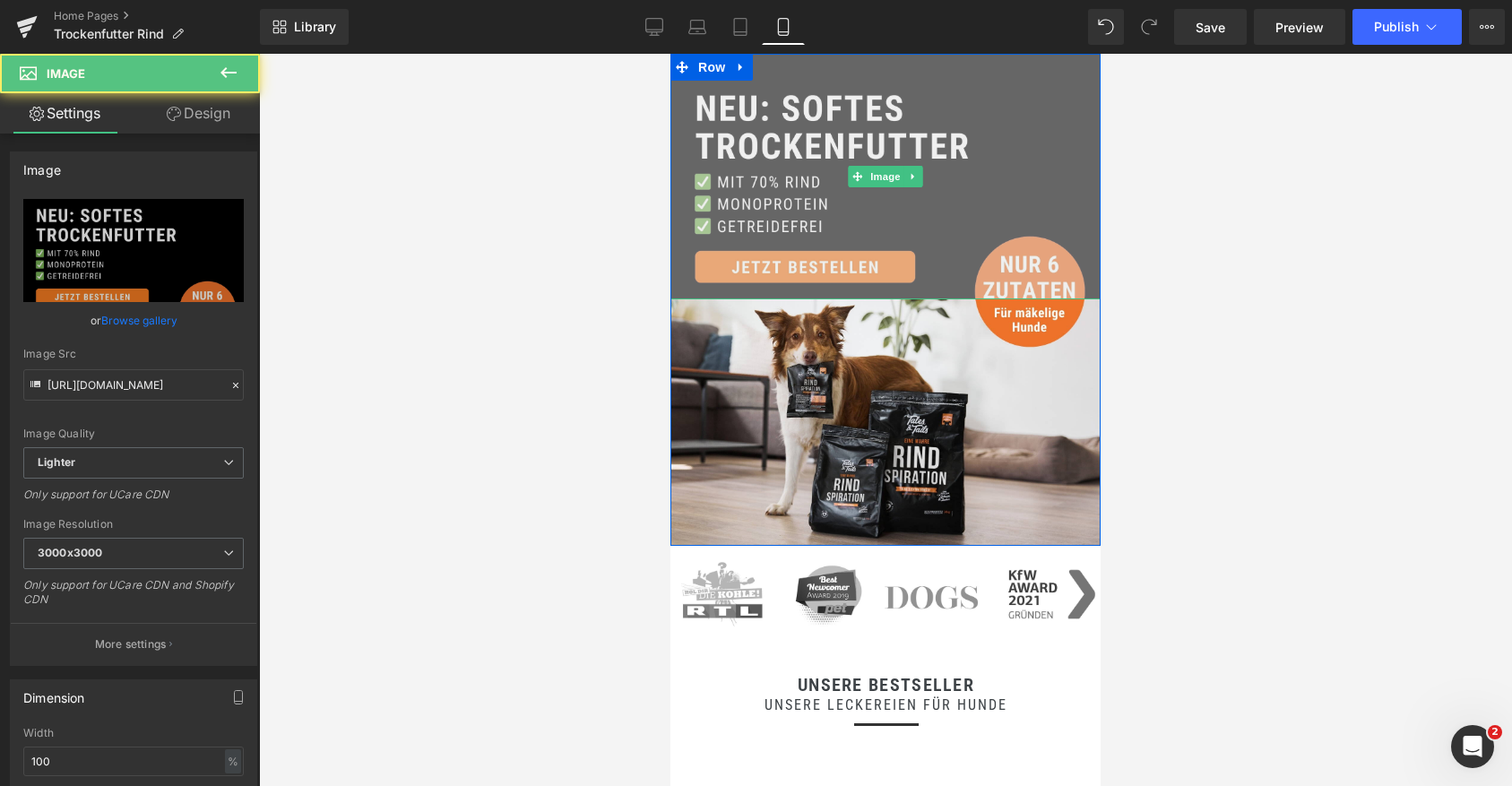
click at [715, 186] on img at bounding box center [885, 177] width 430 height 246
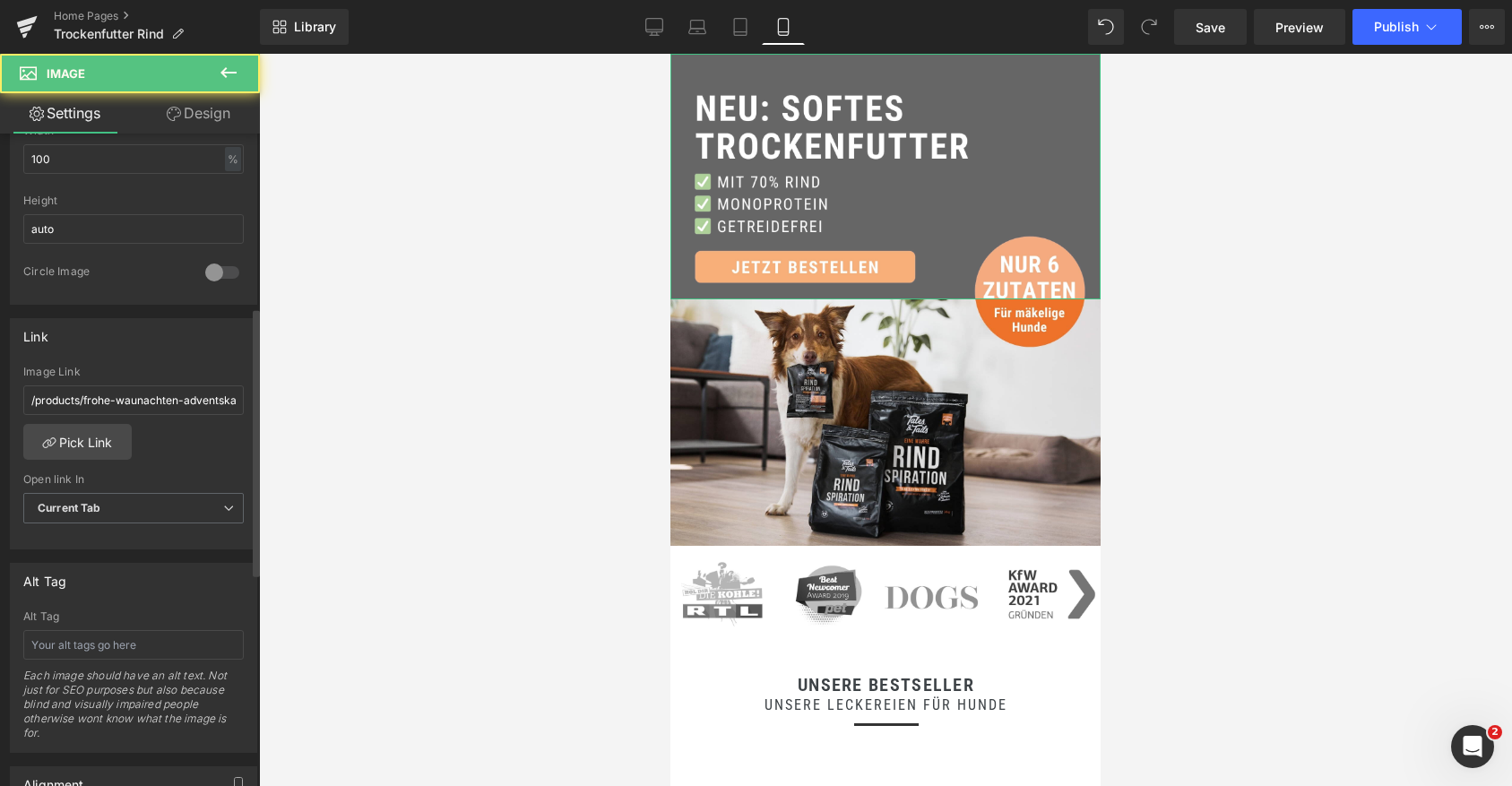
scroll to position [657, 0]
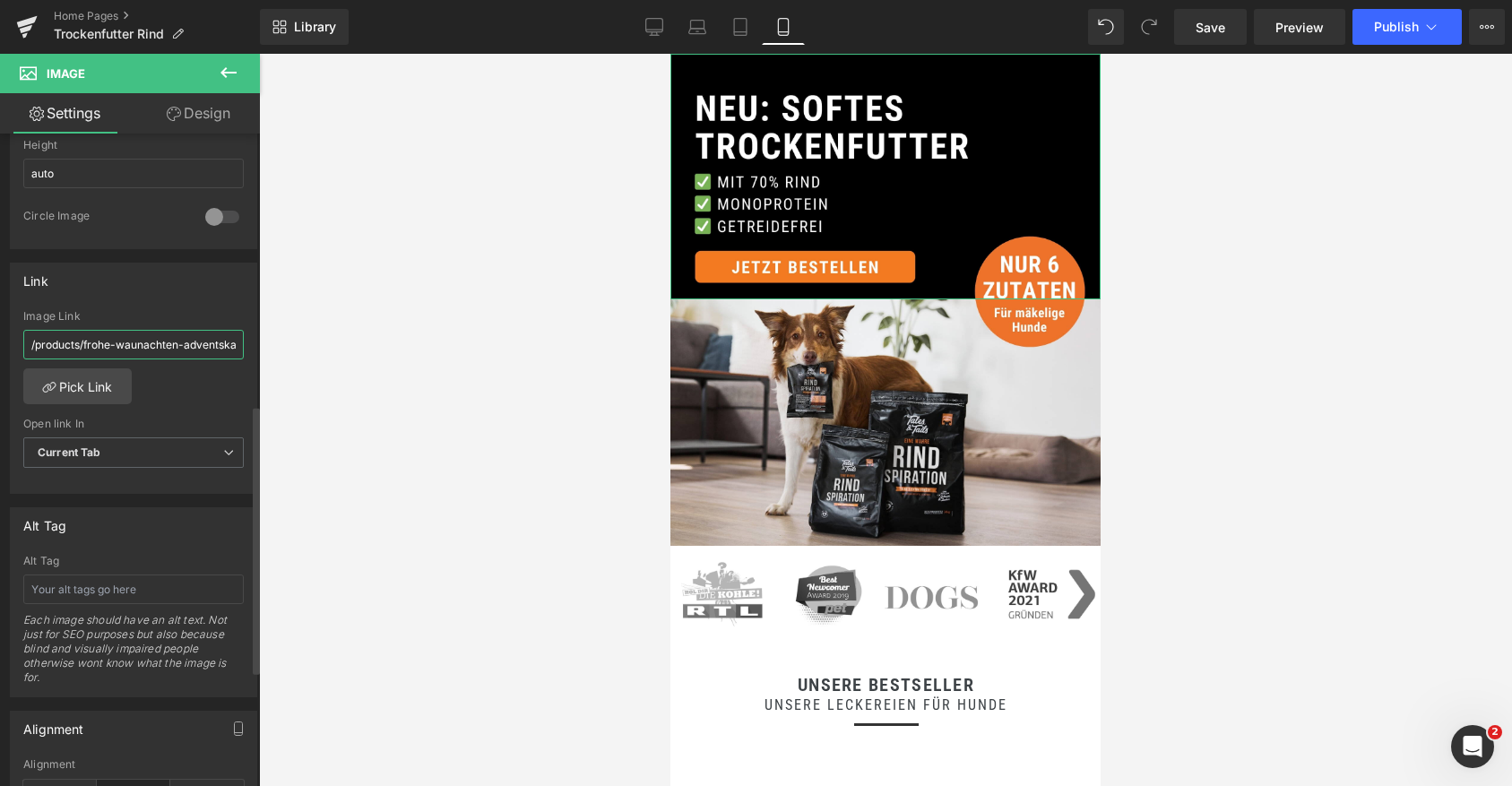
click at [115, 343] on input "/products/frohe-waunachten-adventskalender-fur-hunde" at bounding box center [133, 344] width 221 height 30
click at [106, 379] on link "Pick Link" at bounding box center [77, 386] width 108 height 36
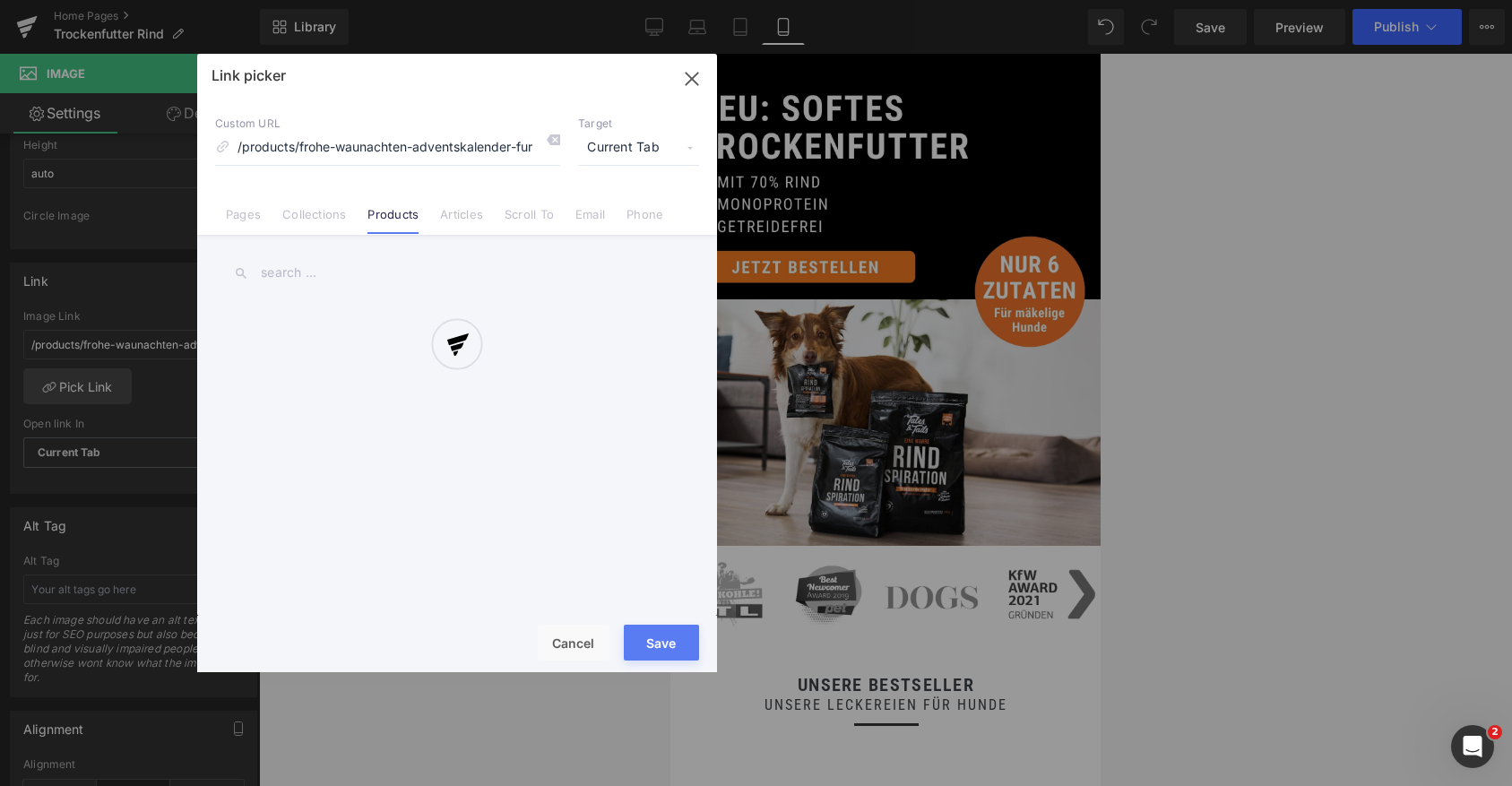
scroll to position [0, 28]
click at [304, 147] on div at bounding box center [458, 363] width 520 height 618
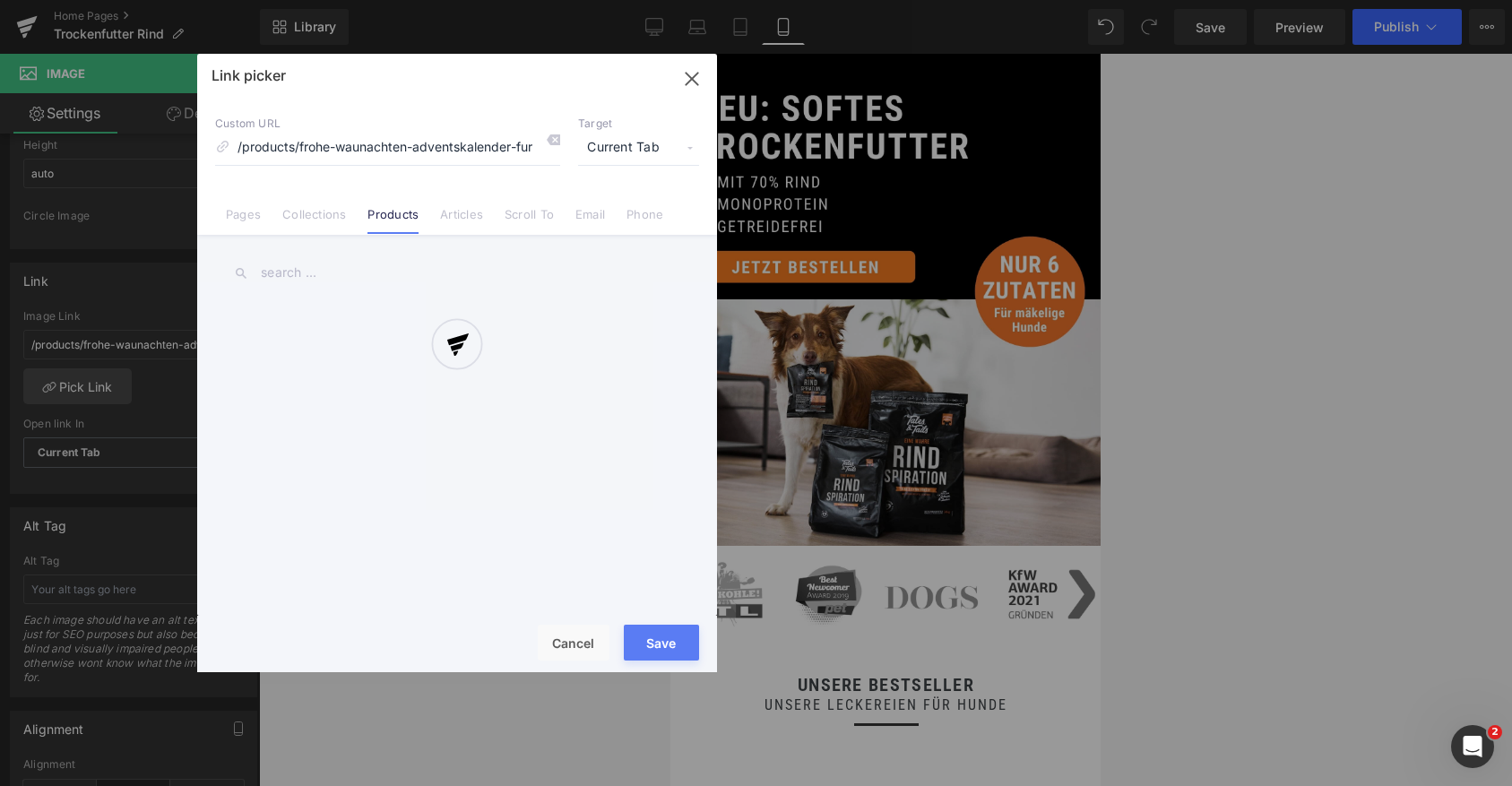
click at [304, 147] on div at bounding box center [458, 363] width 520 height 618
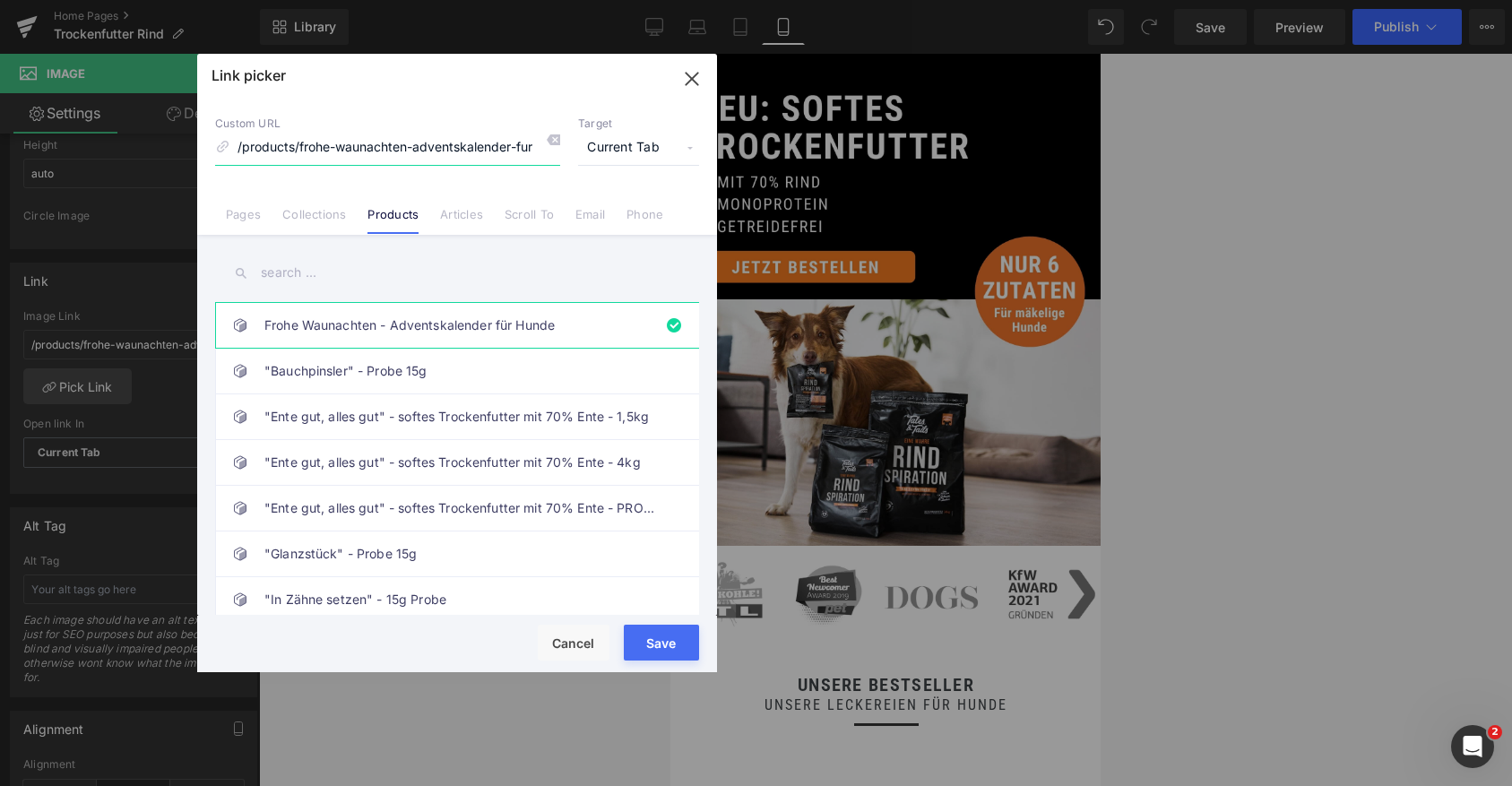
click at [289, 154] on input "/products/frohe-waunachten-adventskalender-fur-hunde" at bounding box center [387, 147] width 345 height 34
paste input "/products/trofu-rind-softes-trockenfutter-4kg"
type input "/products/trofu-rind-softes-trockenfutter-4kg"
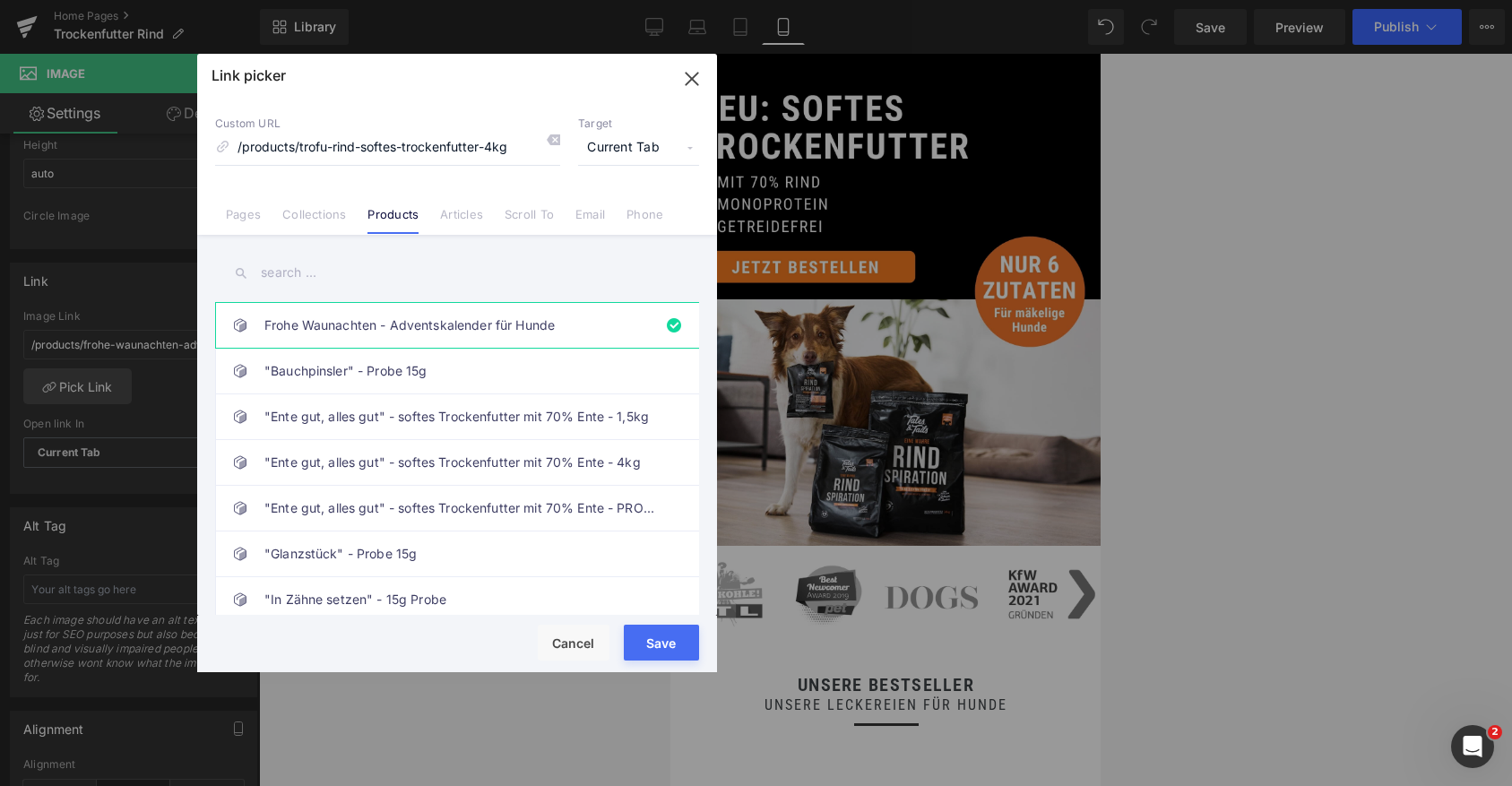
click at [667, 636] on button "Save" at bounding box center [662, 642] width 75 height 36
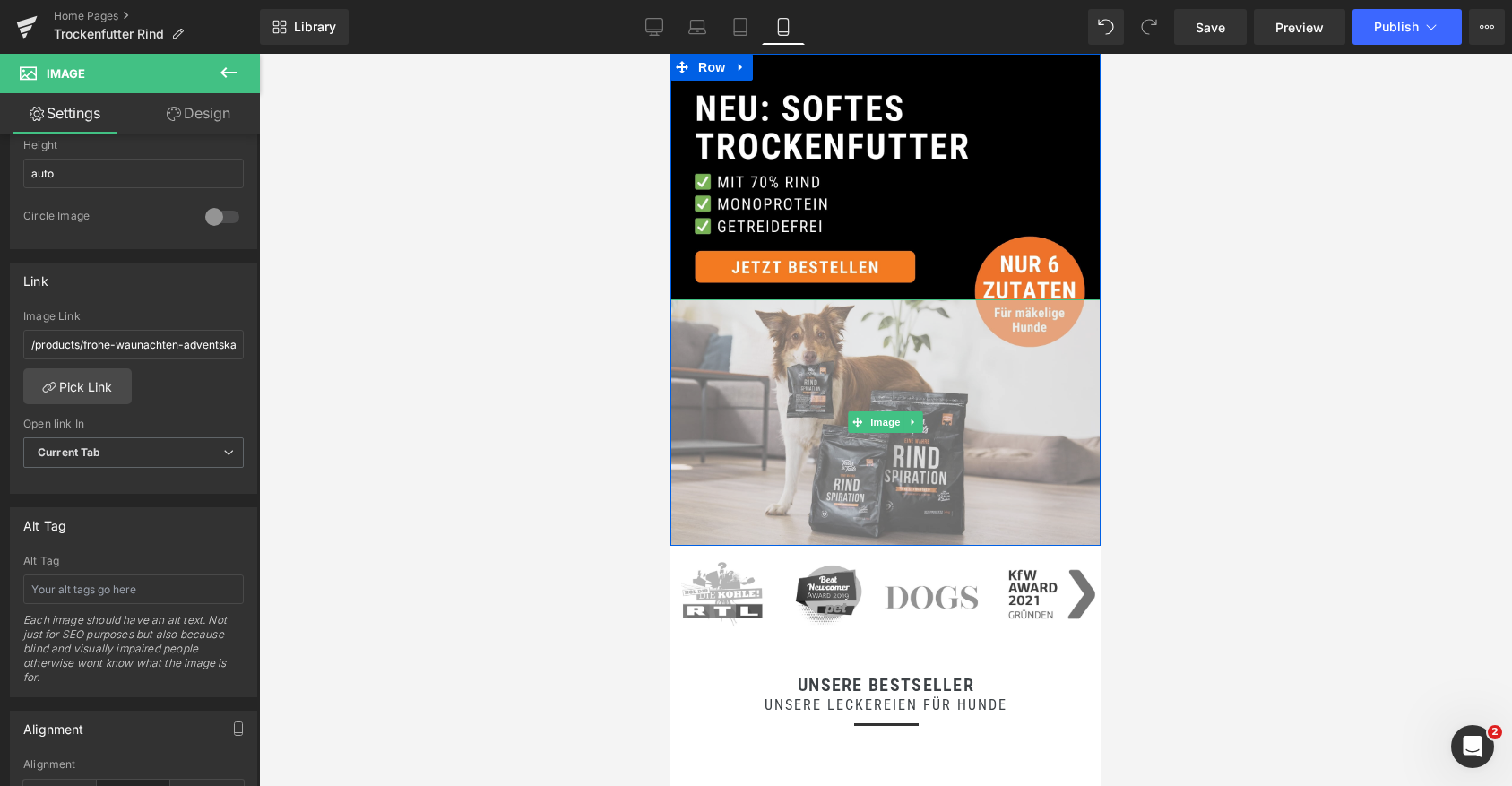
click at [798, 451] on img at bounding box center [885, 422] width 430 height 246
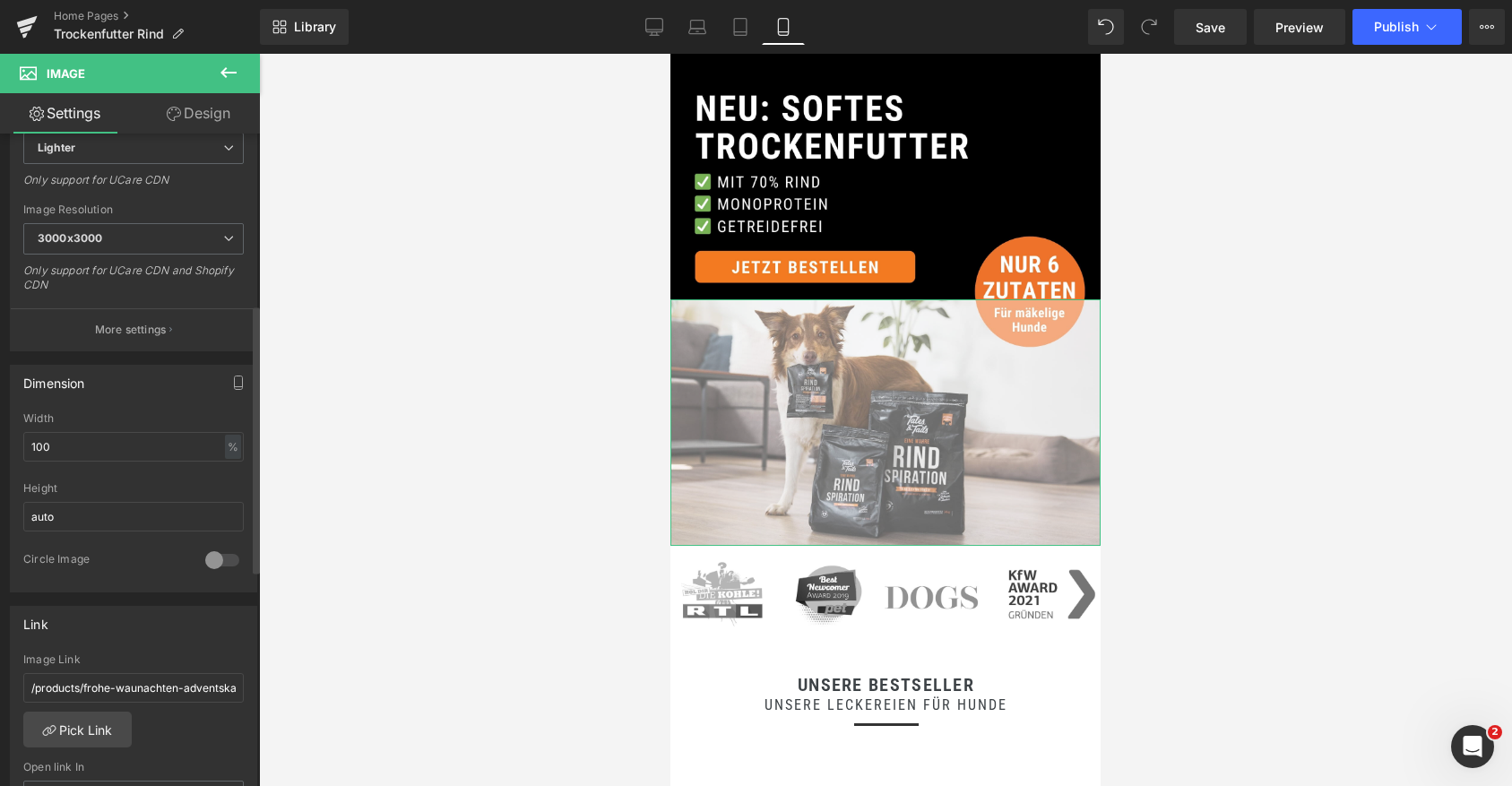
scroll to position [414, 0]
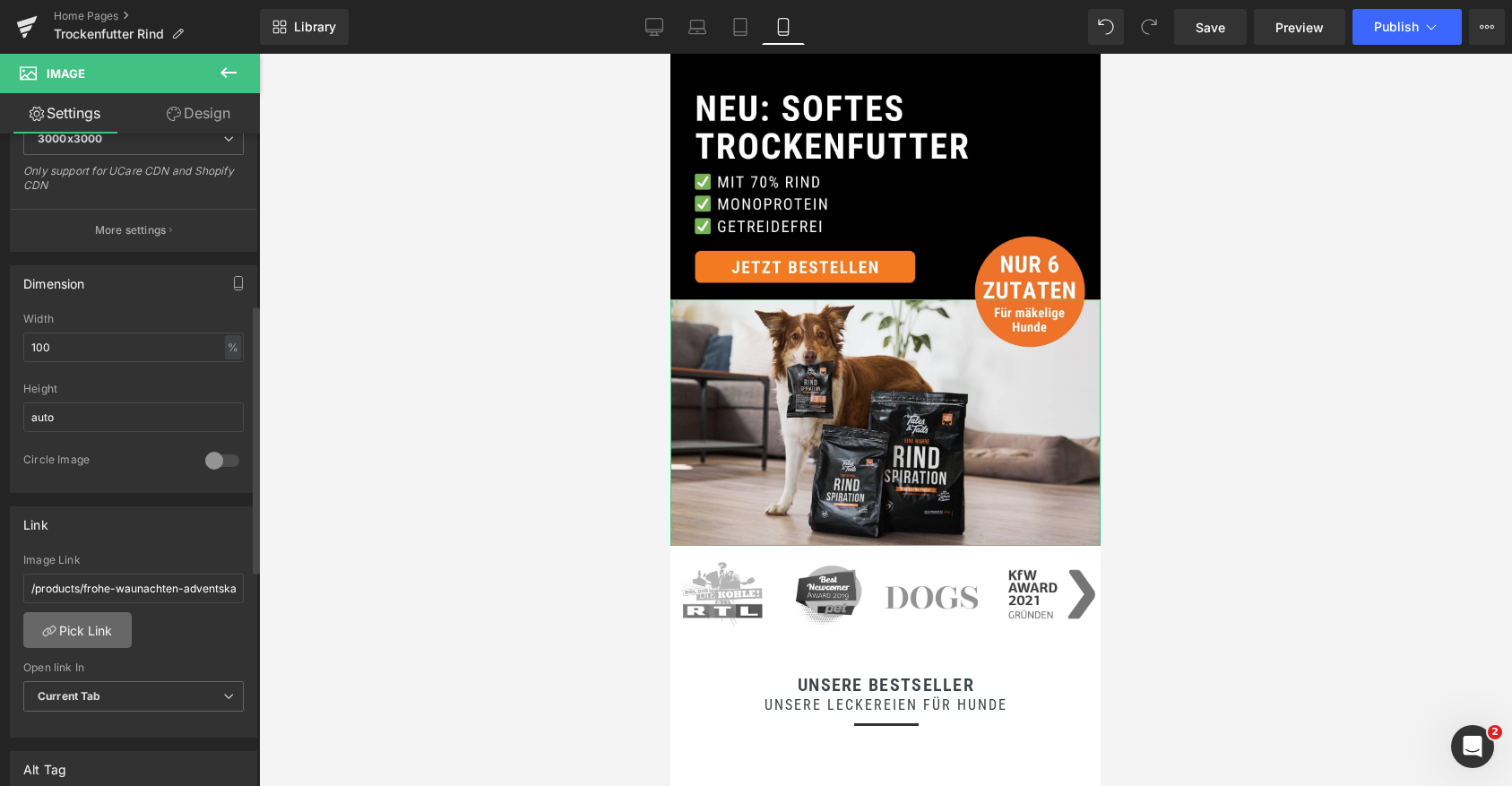
click at [99, 626] on link "Pick Link" at bounding box center [77, 629] width 108 height 36
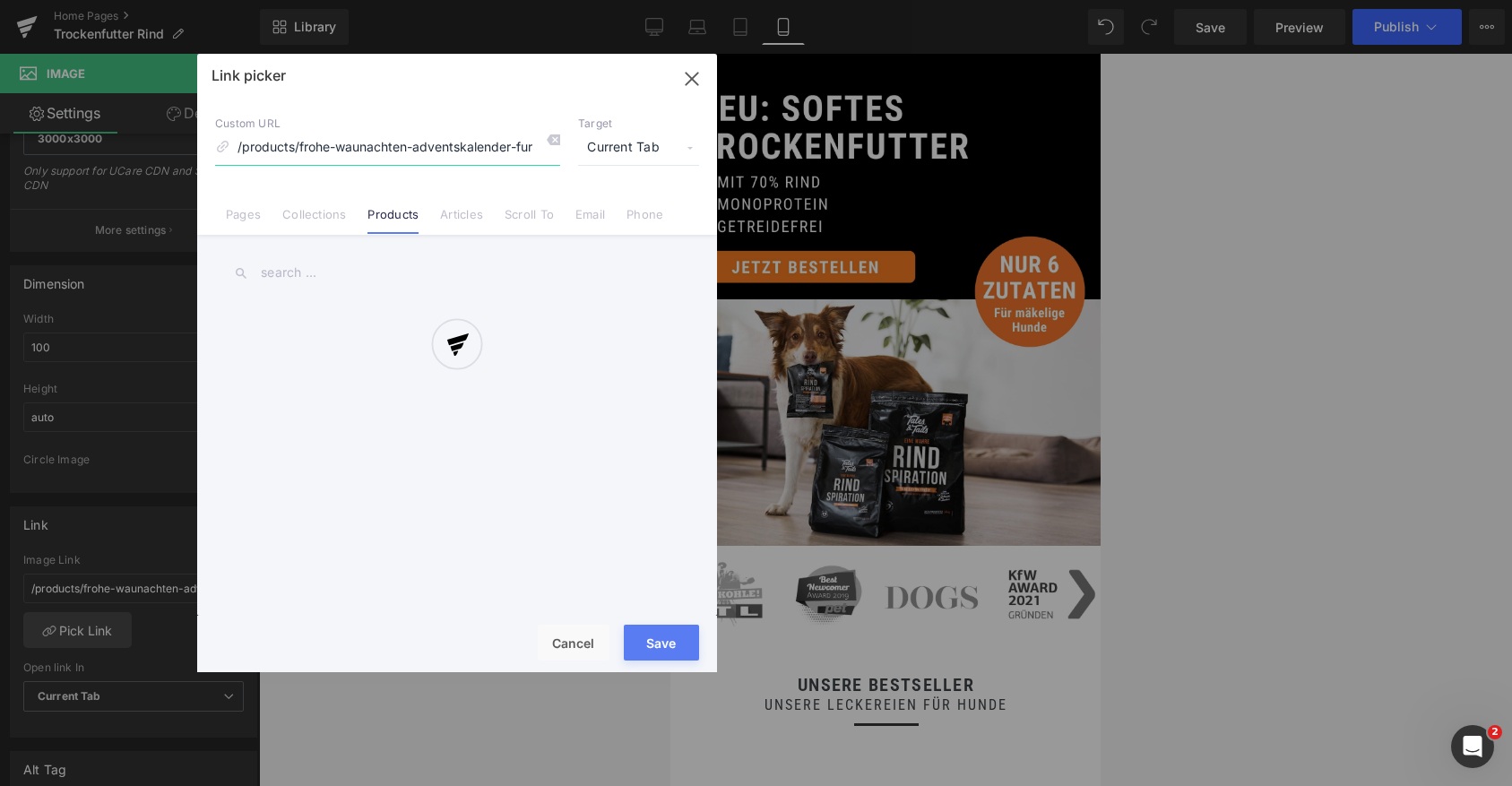
scroll to position [0, 28]
click at [312, 140] on div at bounding box center [458, 363] width 520 height 618
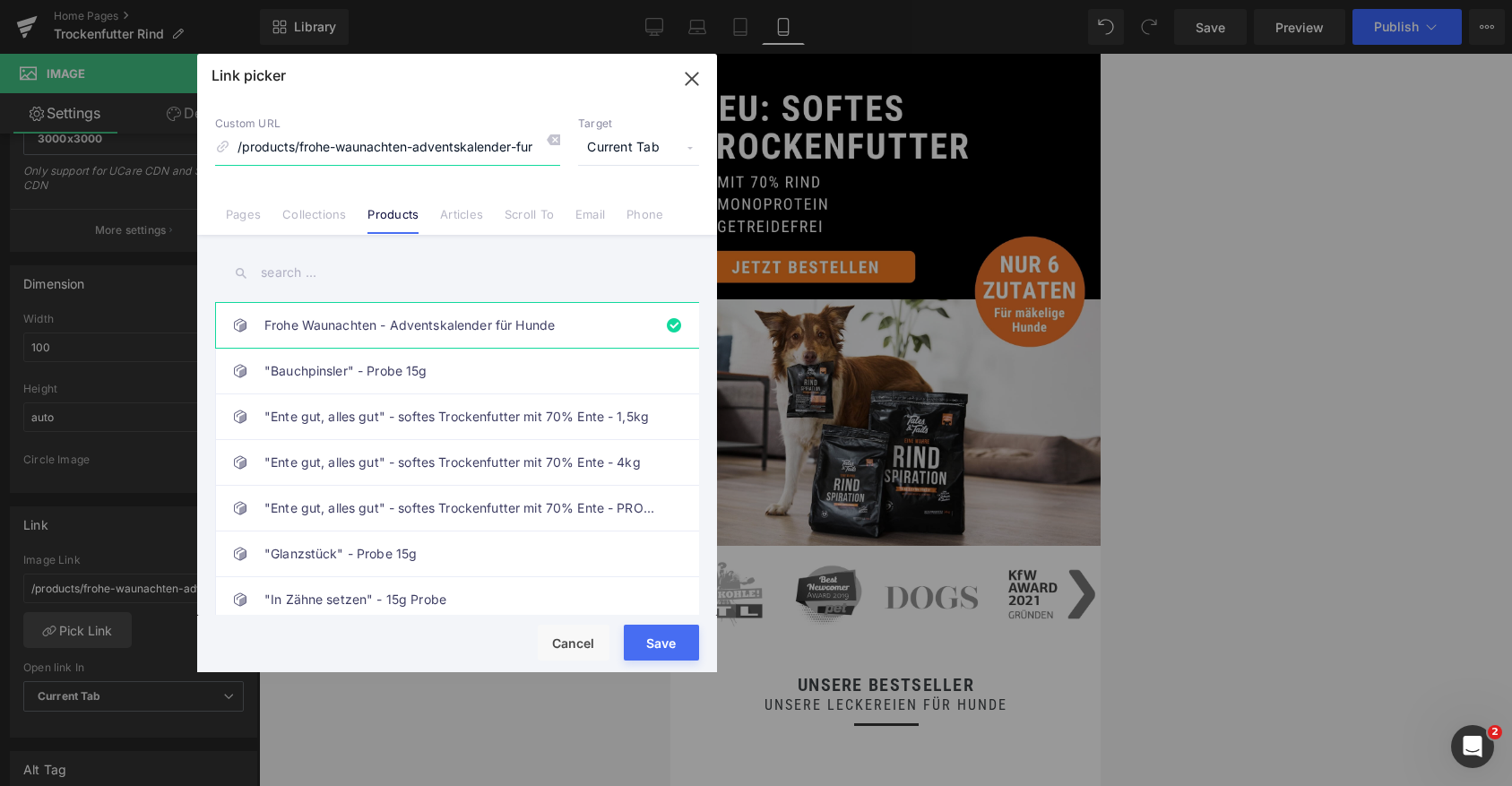
click at [311, 147] on input "/products/frohe-waunachten-adventskalender-fur-hunde" at bounding box center [387, 147] width 345 height 34
paste input "/products/trofu-rind-softes-trockenfutter-4kg"
type input "/products/trofu-rind-softes-trockenfutter-4kg"
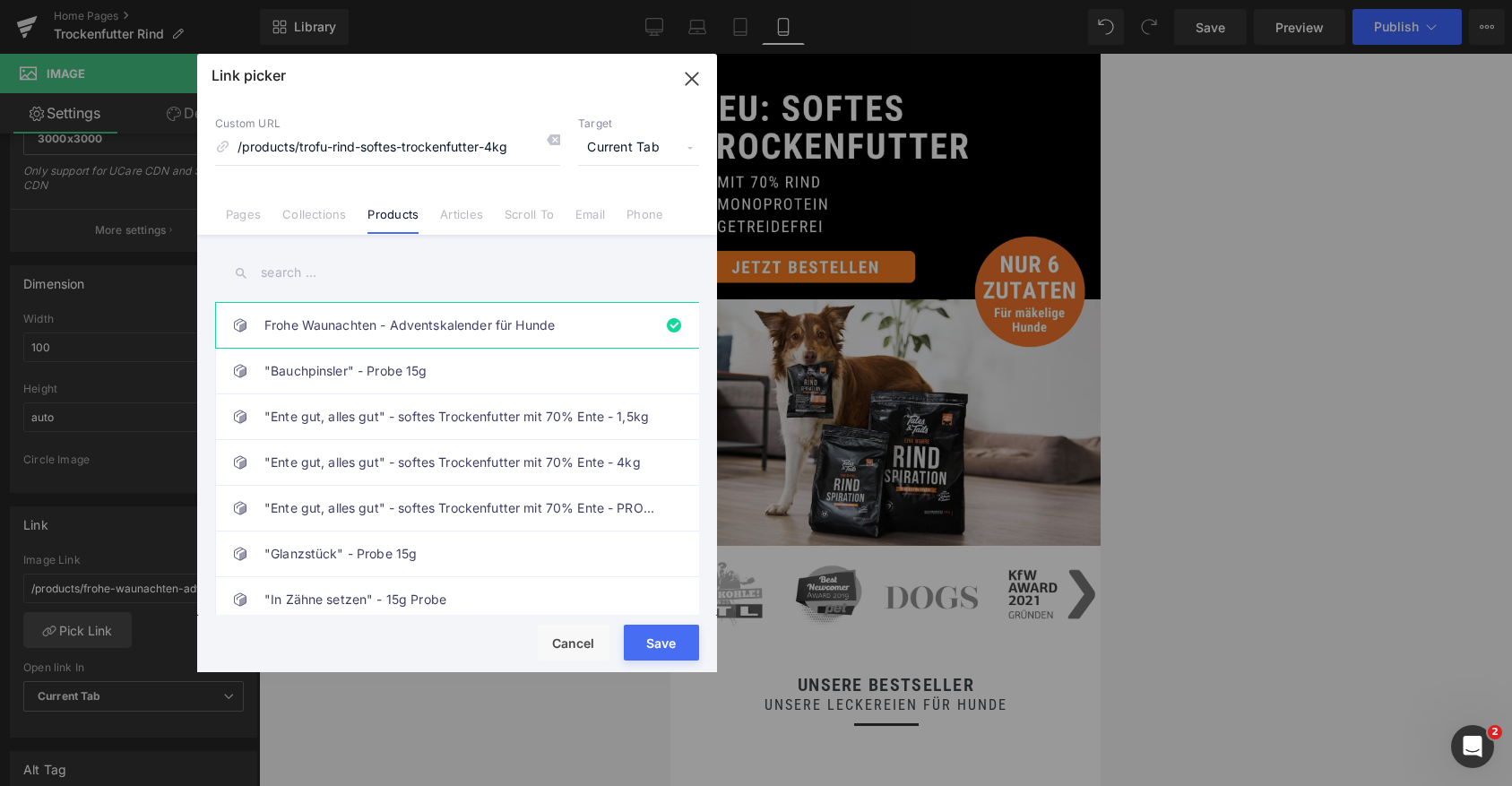
click at [671, 644] on button "Save" at bounding box center [662, 642] width 75 height 36
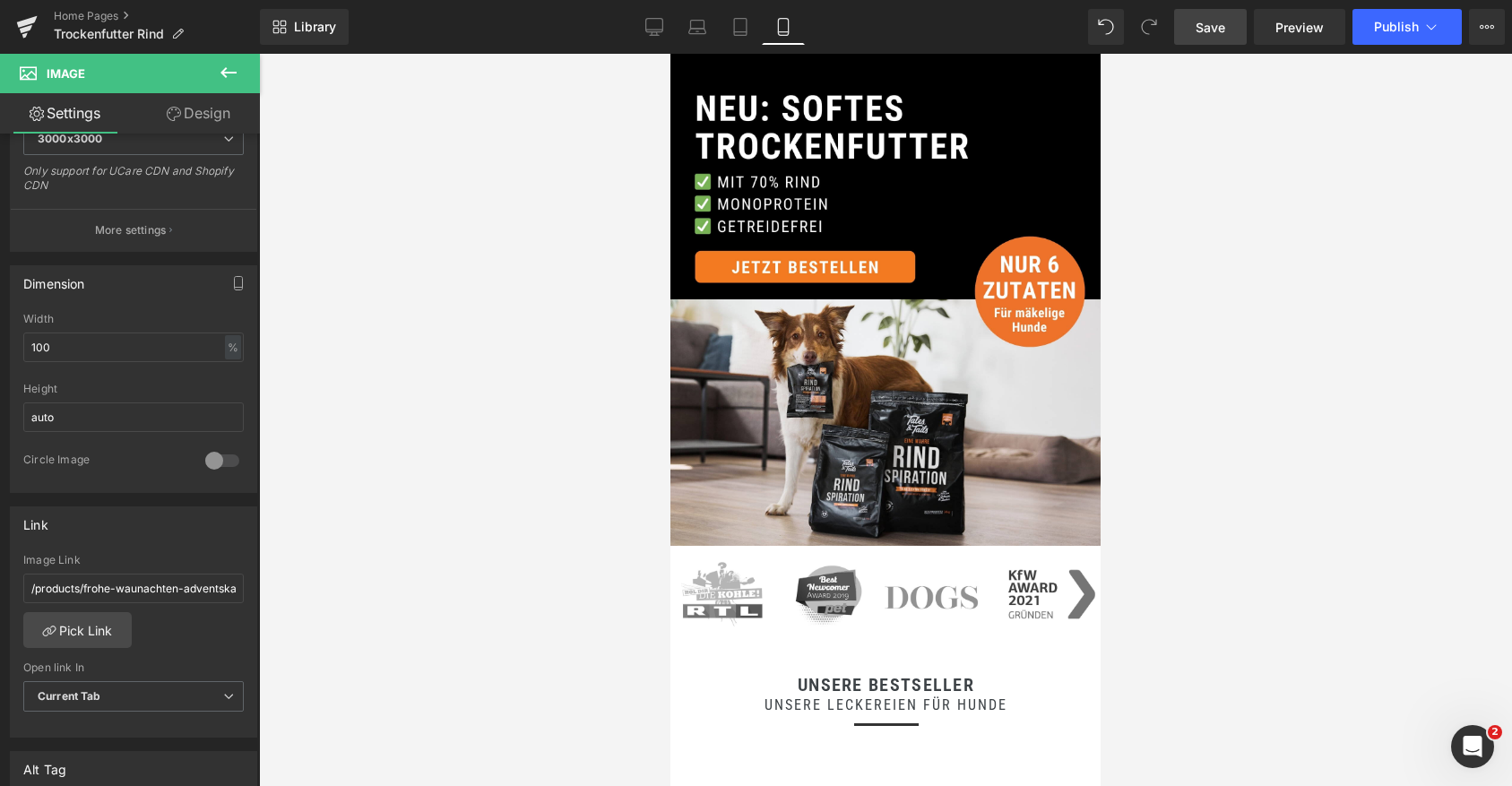
click at [1208, 34] on span "Save" at bounding box center [1210, 27] width 30 height 18
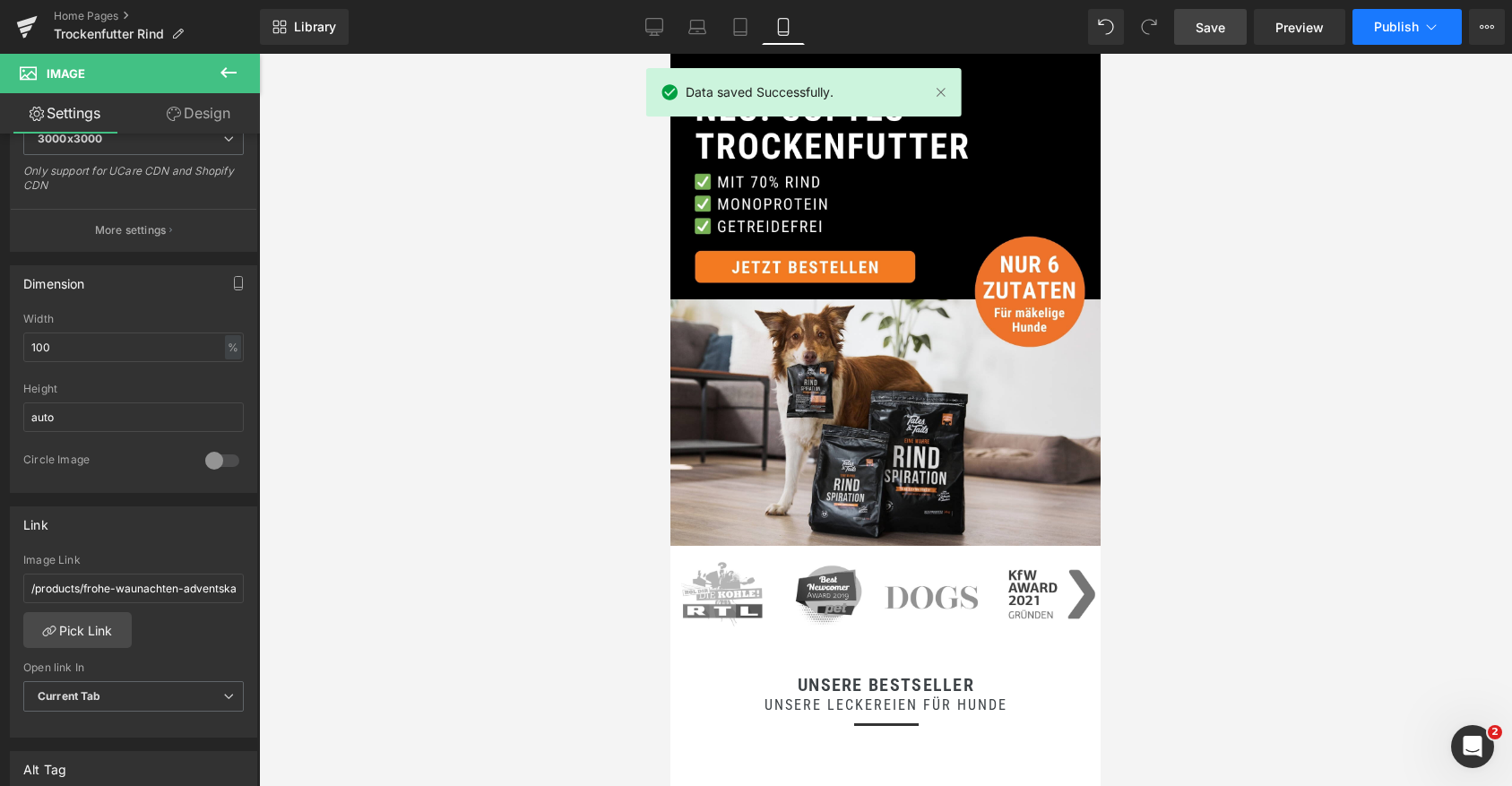
click at [1420, 24] on button "Publish" at bounding box center [1408, 26] width 109 height 36
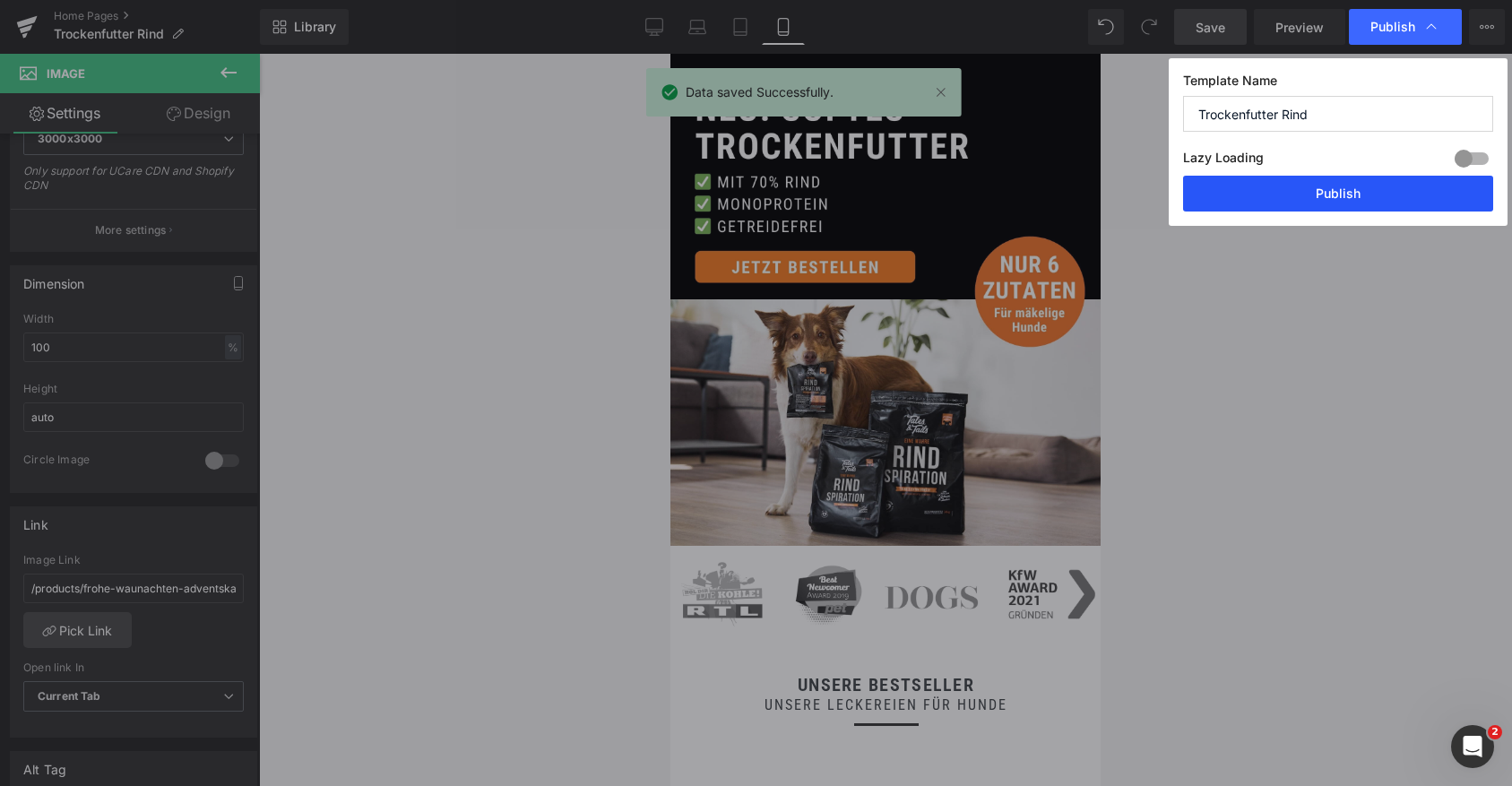
click at [1319, 197] on button "Publish" at bounding box center [1338, 193] width 311 height 36
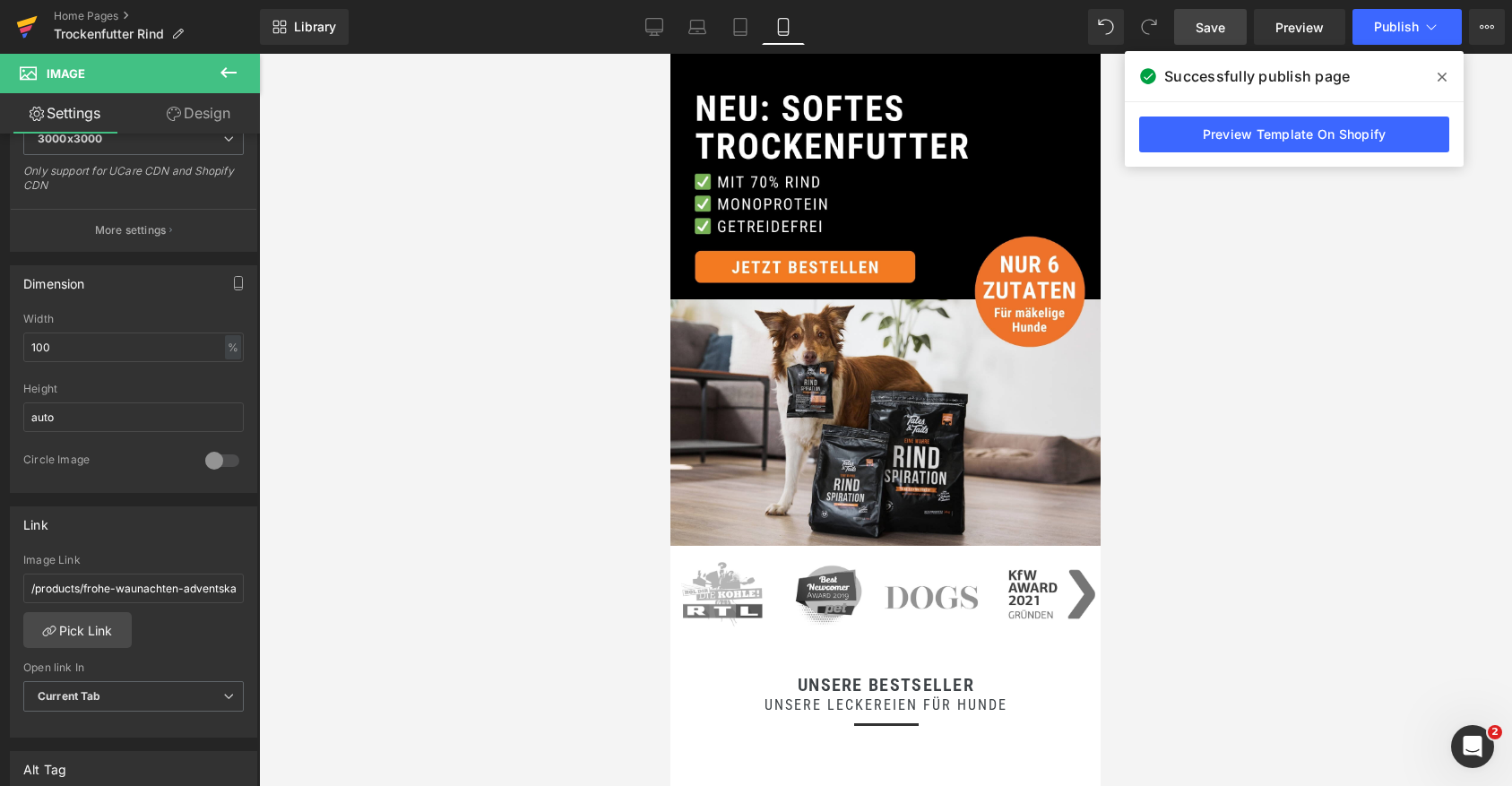
click at [31, 21] on icon at bounding box center [27, 22] width 20 height 12
